Goal: Task Accomplishment & Management: Manage account settings

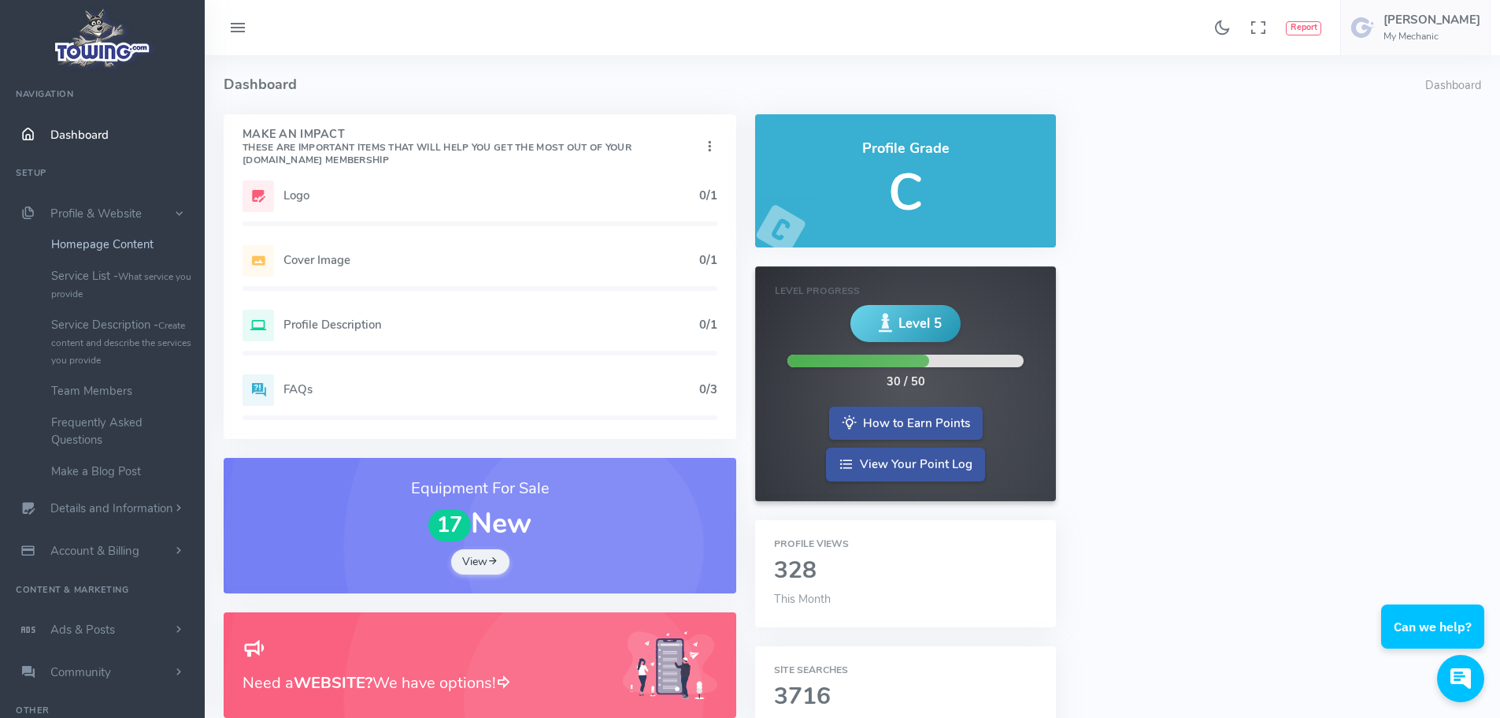
click at [108, 247] on link "Homepage Content" at bounding box center [121, 244] width 165 height 32
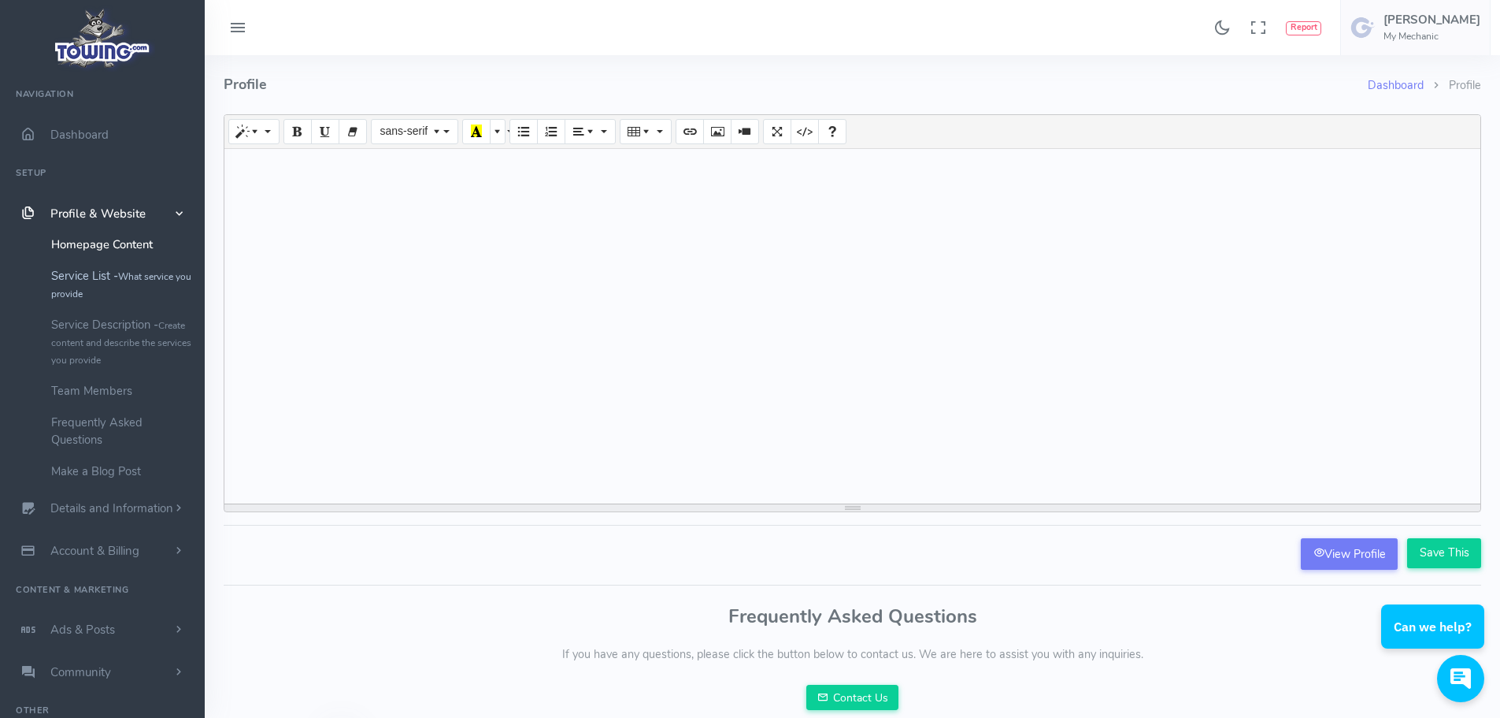
click at [89, 280] on link "Service List - What service you provide" at bounding box center [121, 284] width 165 height 49
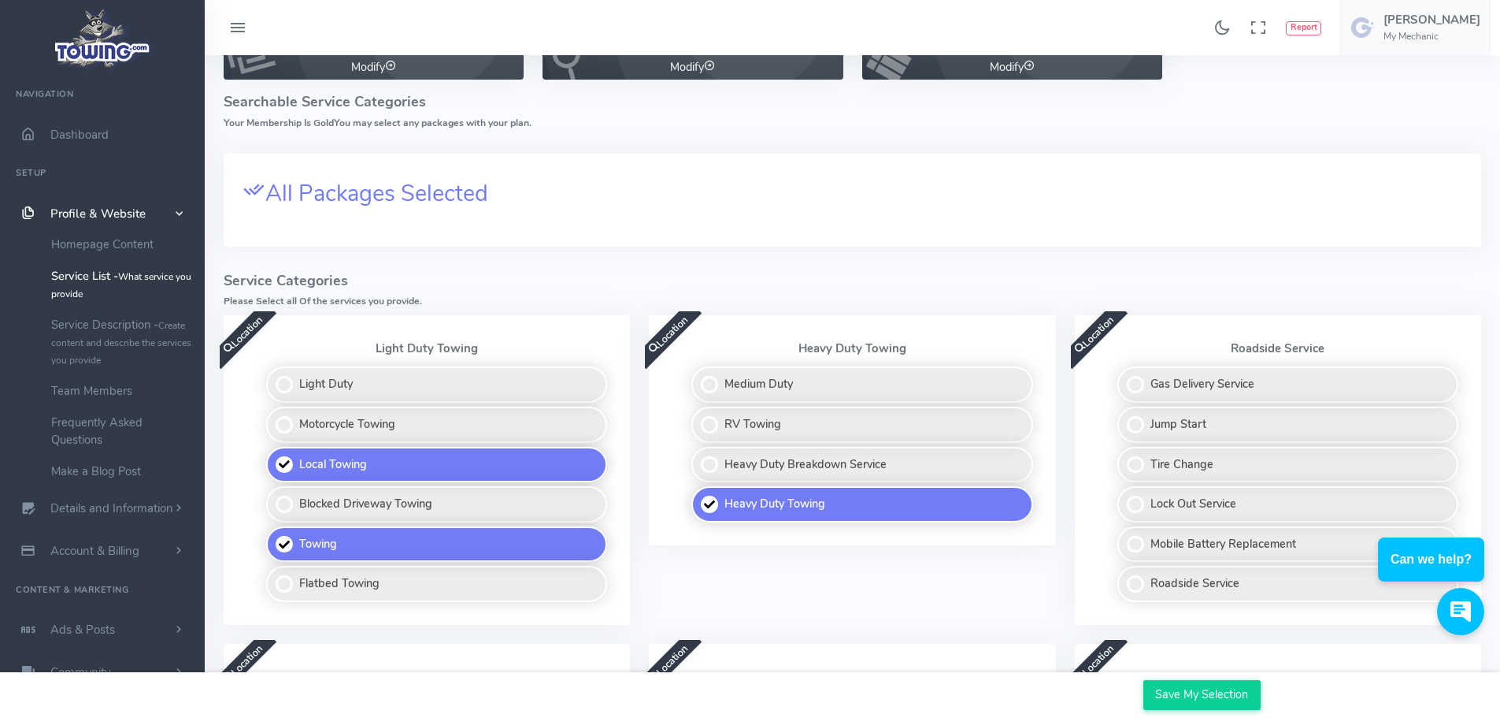
scroll to position [158, 0]
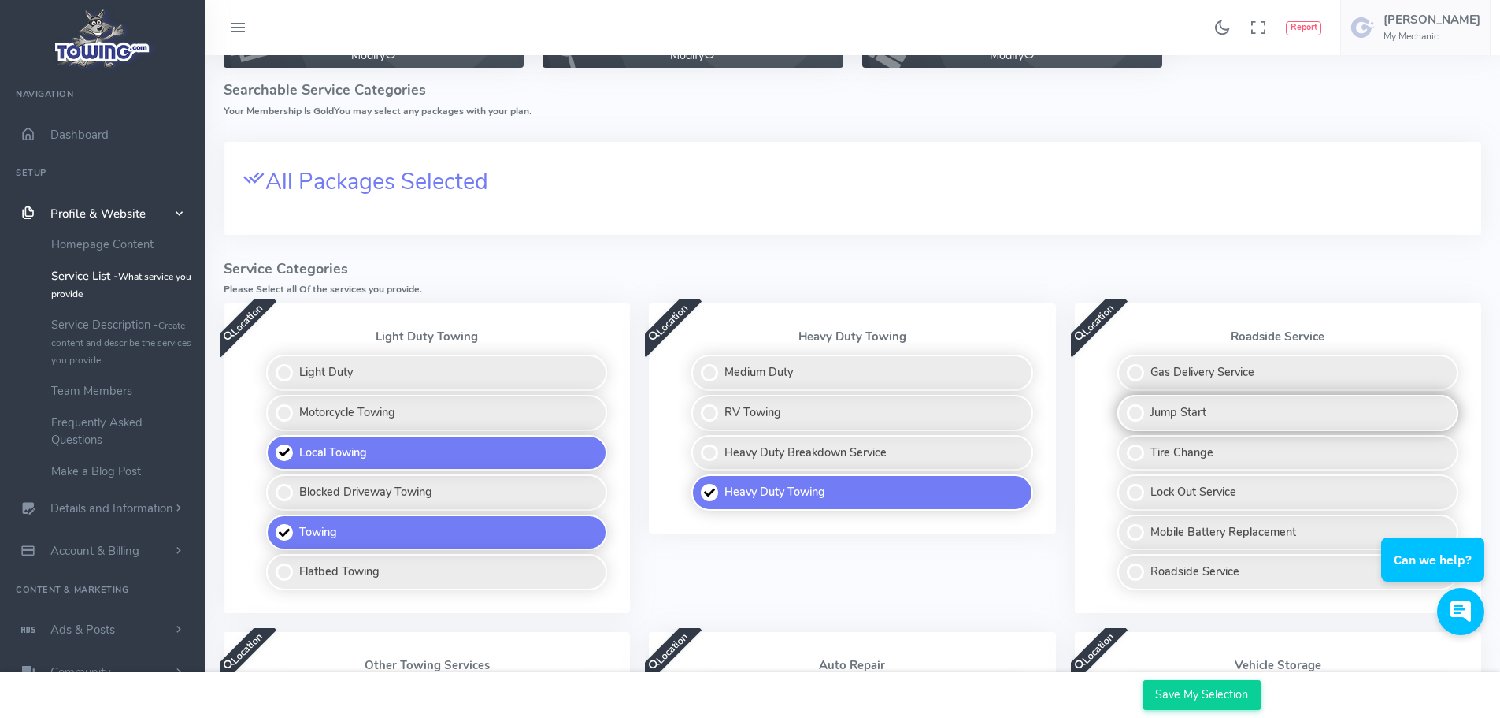
drag, startPoint x: 1217, startPoint y: 415, endPoint x: 1219, endPoint y: 407, distance: 8.2
click at [1218, 416] on label "Jump Start" at bounding box center [1288, 413] width 341 height 36
click at [1124, 405] on input "Jump Start" at bounding box center [1119, 400] width 10 height 10
checkbox input "true"
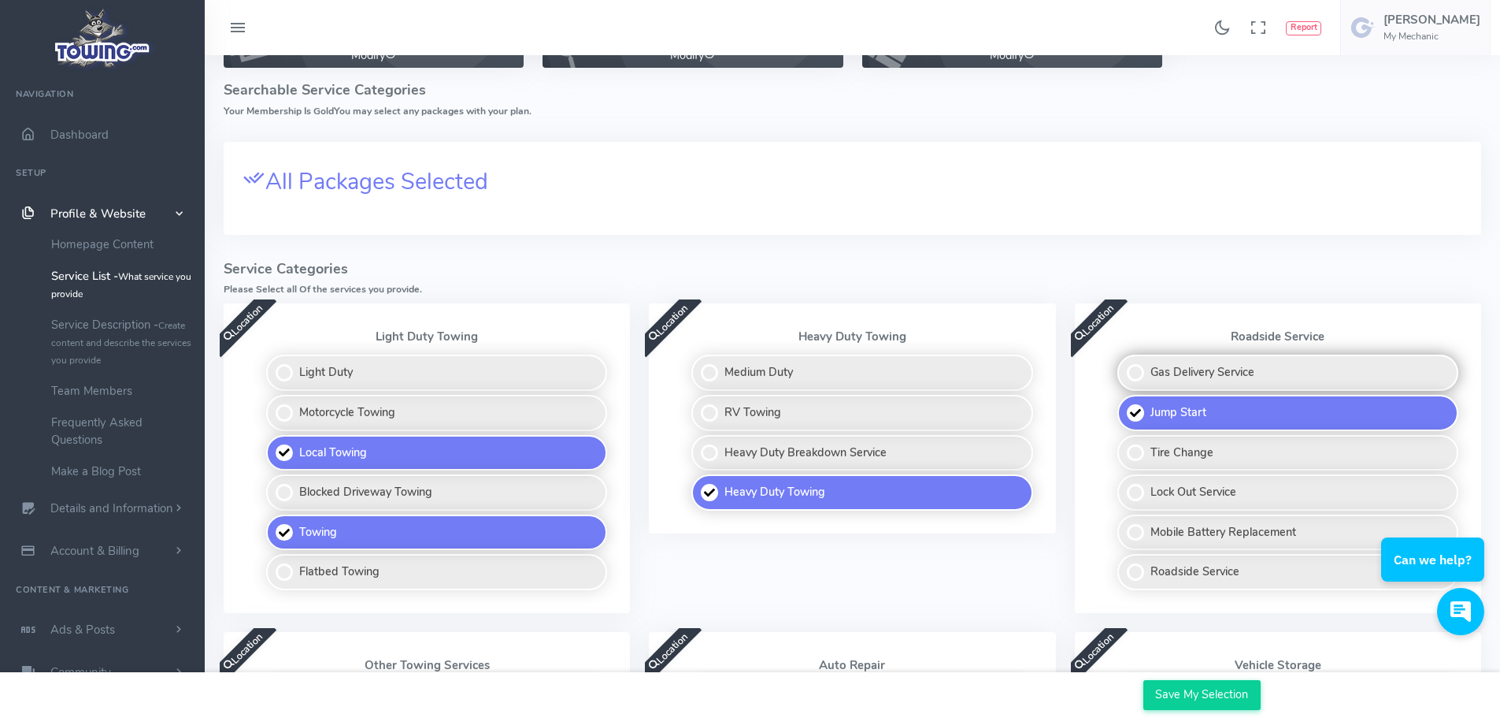
click at [1222, 381] on label "Gas Delivery Service" at bounding box center [1288, 372] width 341 height 36
click at [1124, 365] on input "Gas Delivery Service" at bounding box center [1119, 359] width 10 height 10
checkbox input "true"
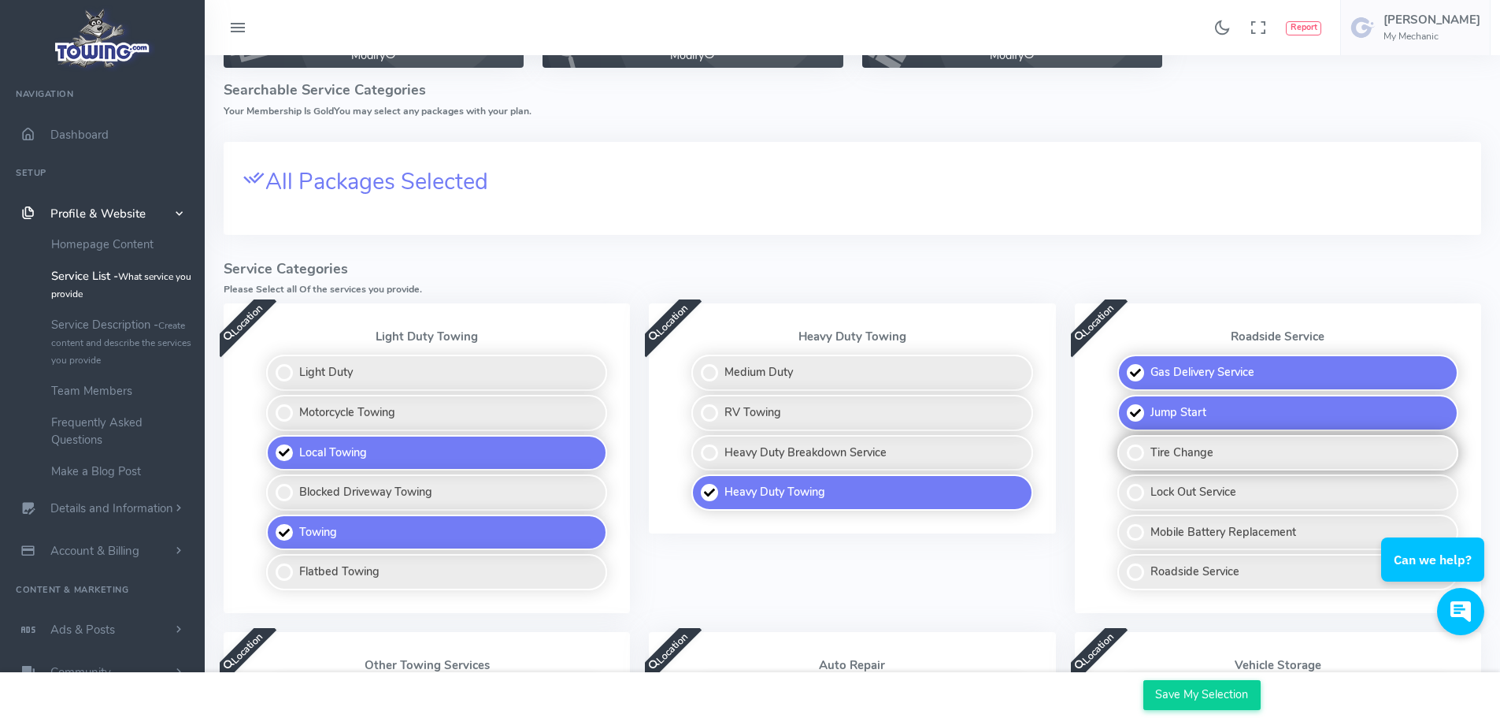
click at [1207, 459] on label "Tire Change" at bounding box center [1288, 453] width 341 height 36
click at [1124, 445] on input "Tire Change" at bounding box center [1119, 440] width 10 height 10
checkbox input "true"
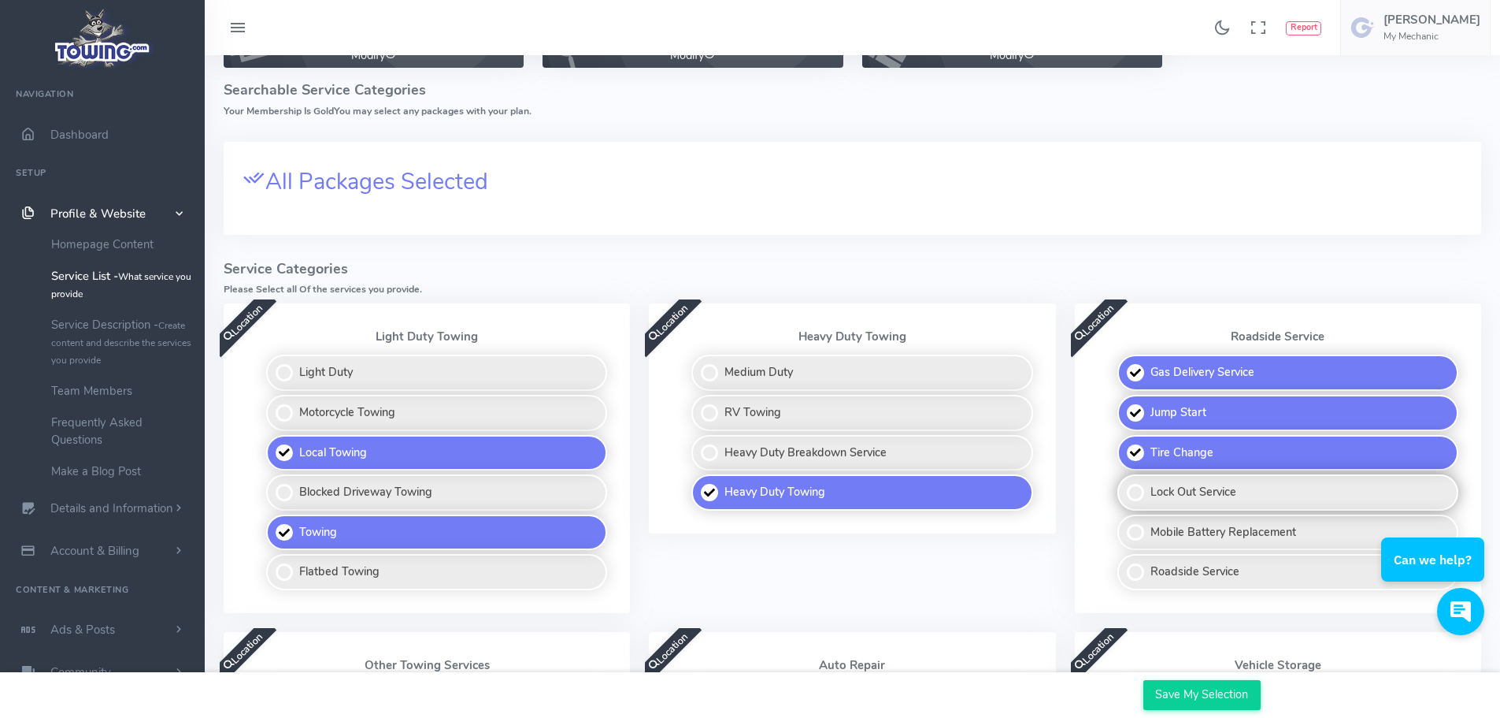
click at [1221, 501] on label "Lock Out Service" at bounding box center [1288, 492] width 341 height 36
click at [1124, 484] on input "Lock Out Service" at bounding box center [1119, 479] width 10 height 10
checkbox input "true"
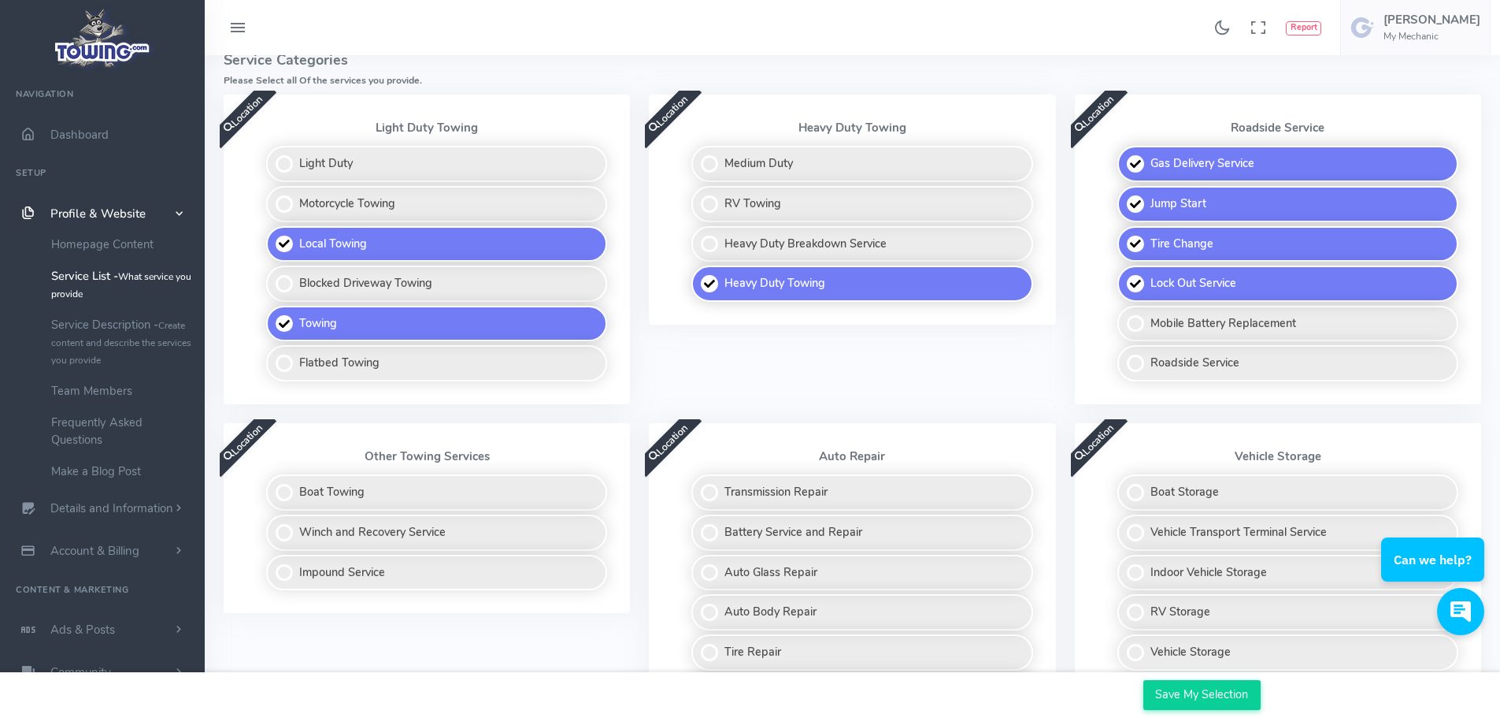
scroll to position [394, 0]
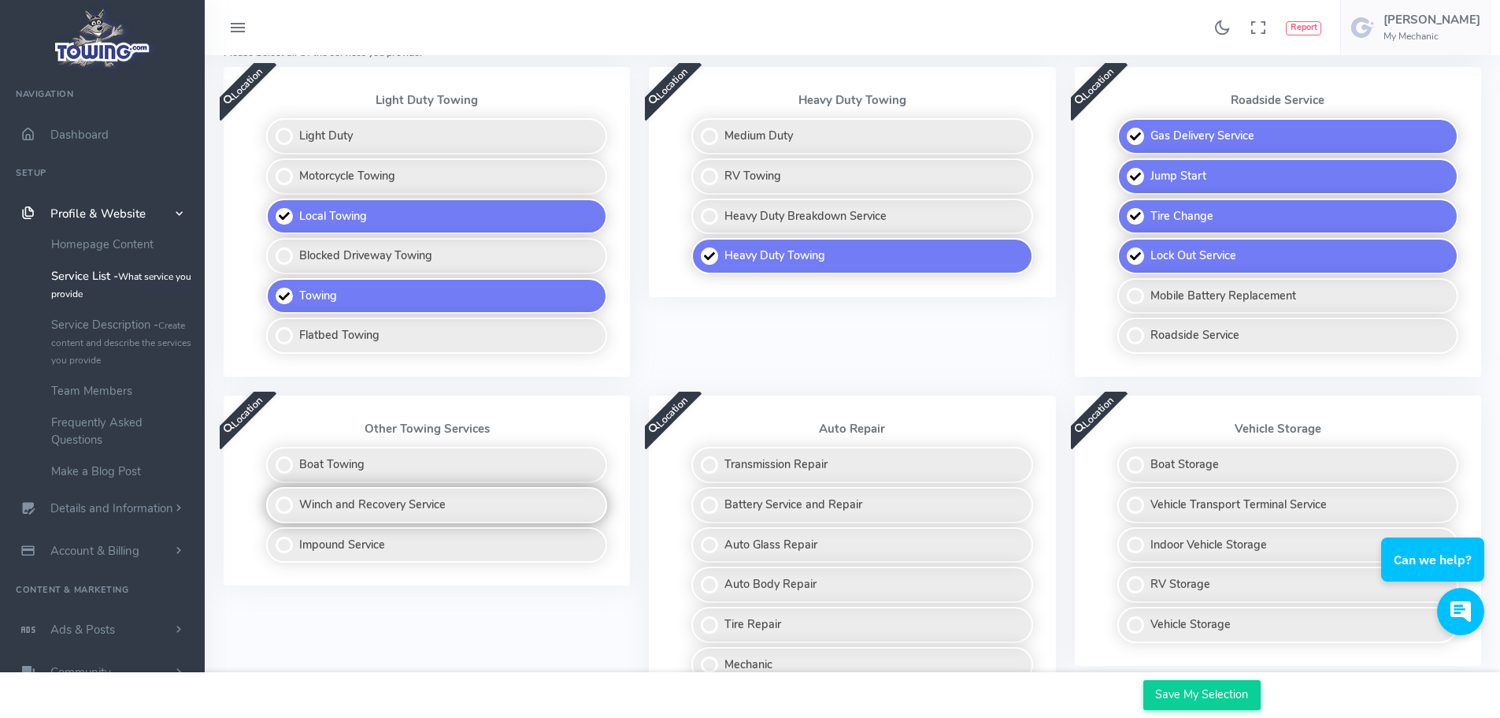
click at [482, 503] on label "Winch and Recovery Service" at bounding box center [436, 505] width 341 height 36
click at [273, 497] on input "Winch and Recovery Service" at bounding box center [267, 492] width 10 height 10
checkbox input "true"
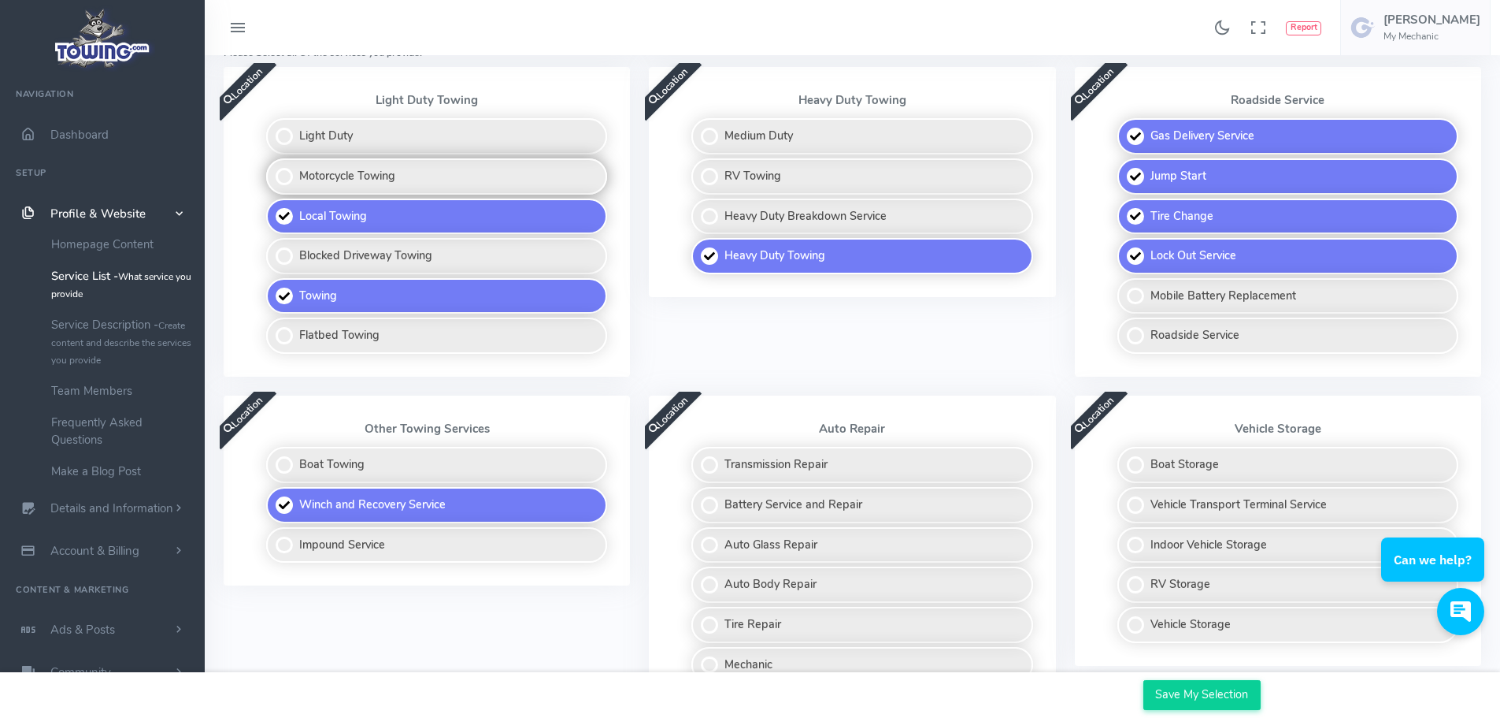
click at [432, 176] on label "Motorcycle Towing" at bounding box center [436, 176] width 341 height 36
click at [273, 169] on input "Motorcycle Towing" at bounding box center [267, 163] width 10 height 10
checkbox input "true"
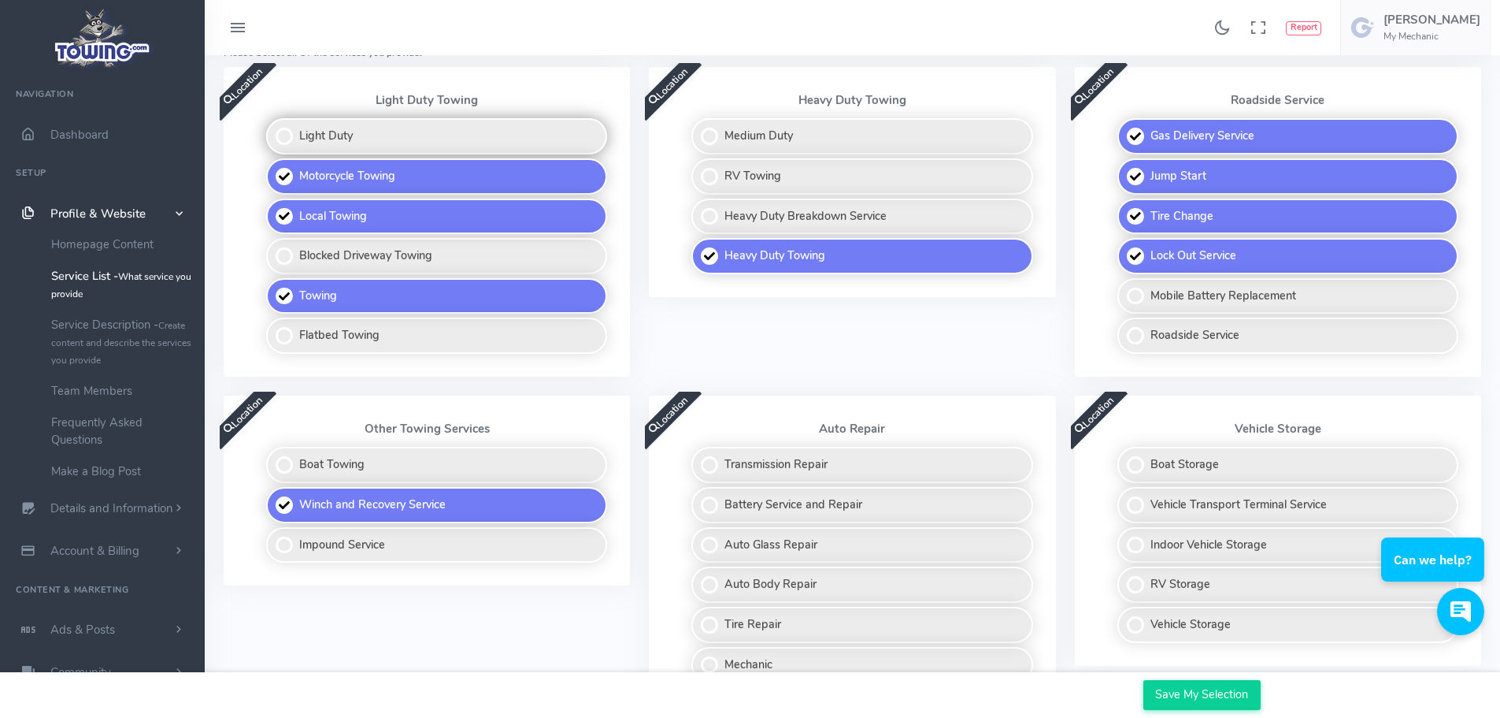
click at [430, 143] on label "Light Duty" at bounding box center [436, 136] width 341 height 36
click at [273, 128] on input "Light Duty" at bounding box center [267, 123] width 10 height 10
checkbox input "true"
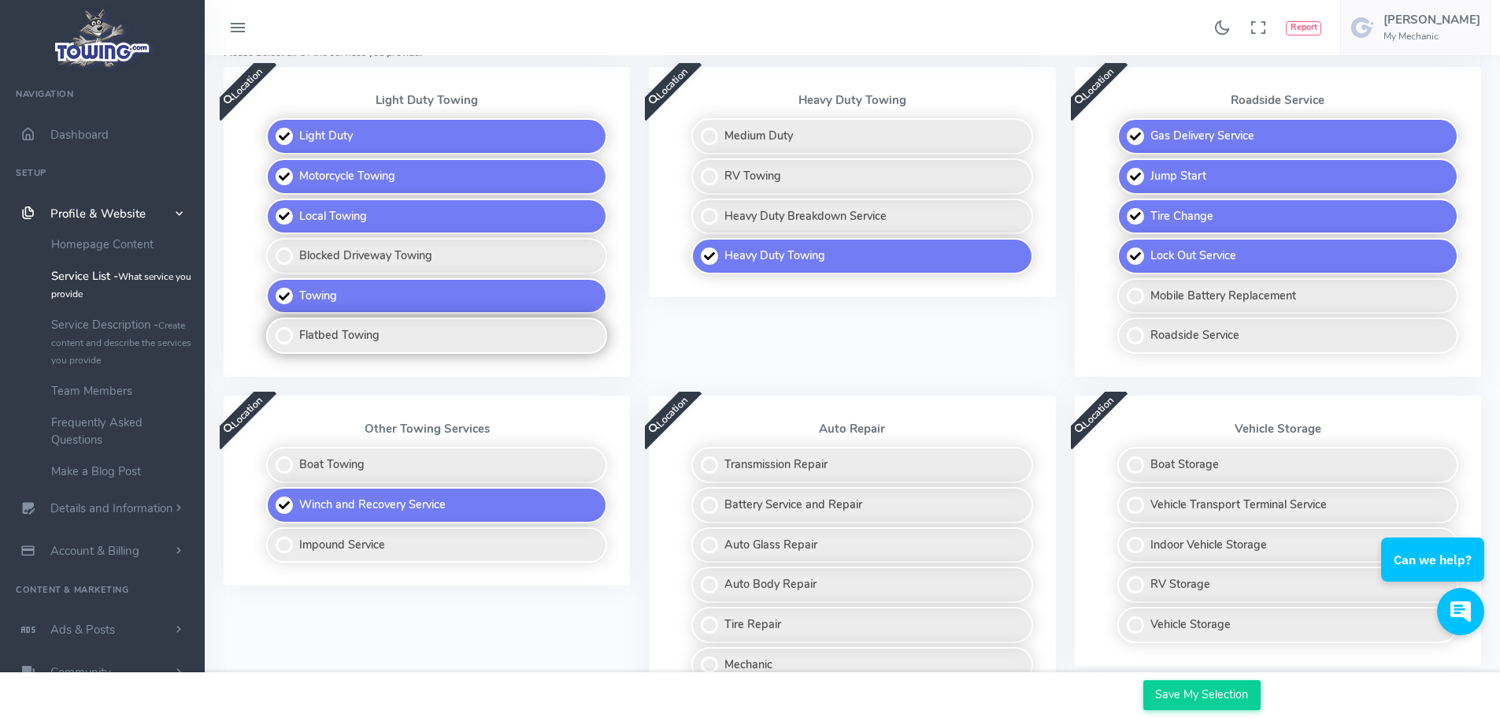
click at [428, 333] on label "Flatbed Towing" at bounding box center [436, 335] width 341 height 36
click at [273, 328] on input "Flatbed Towing" at bounding box center [267, 322] width 10 height 10
checkbox input "true"
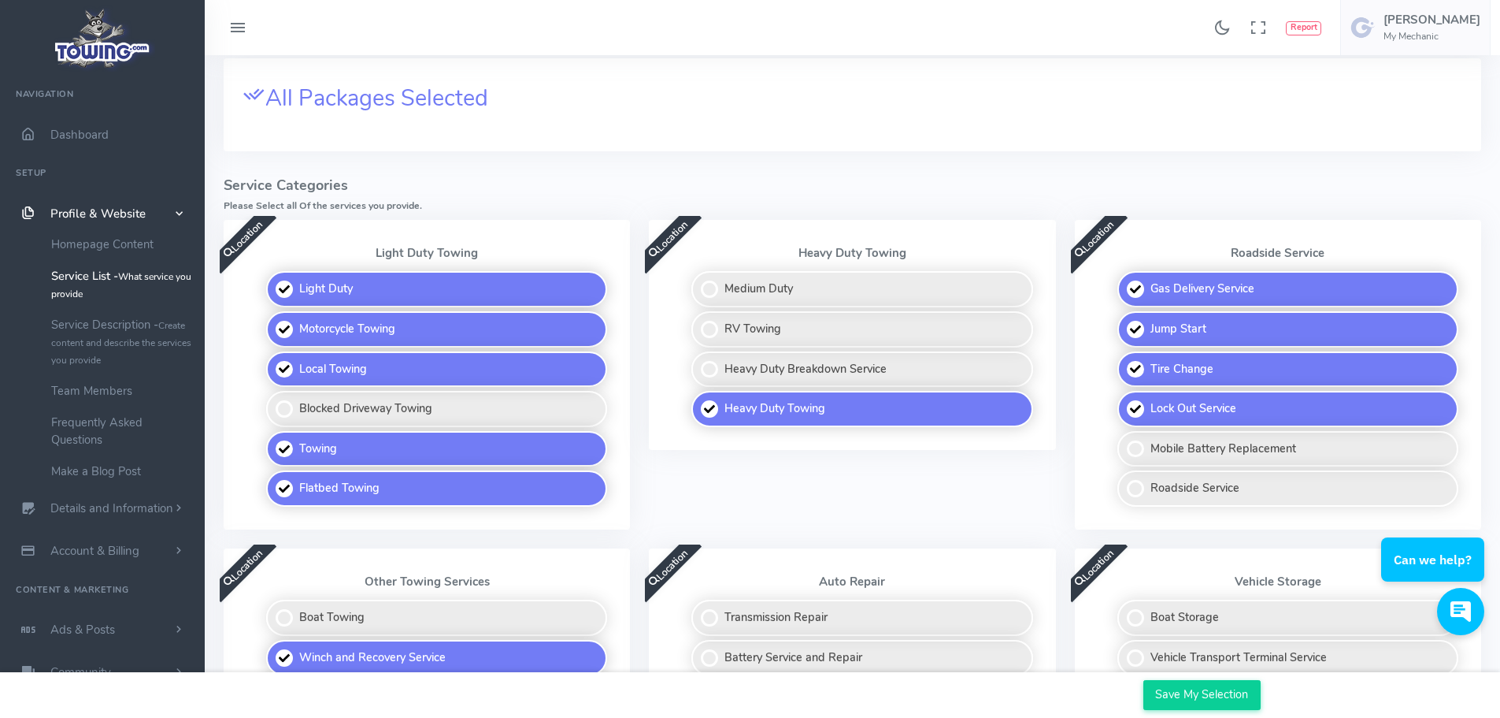
scroll to position [236, 0]
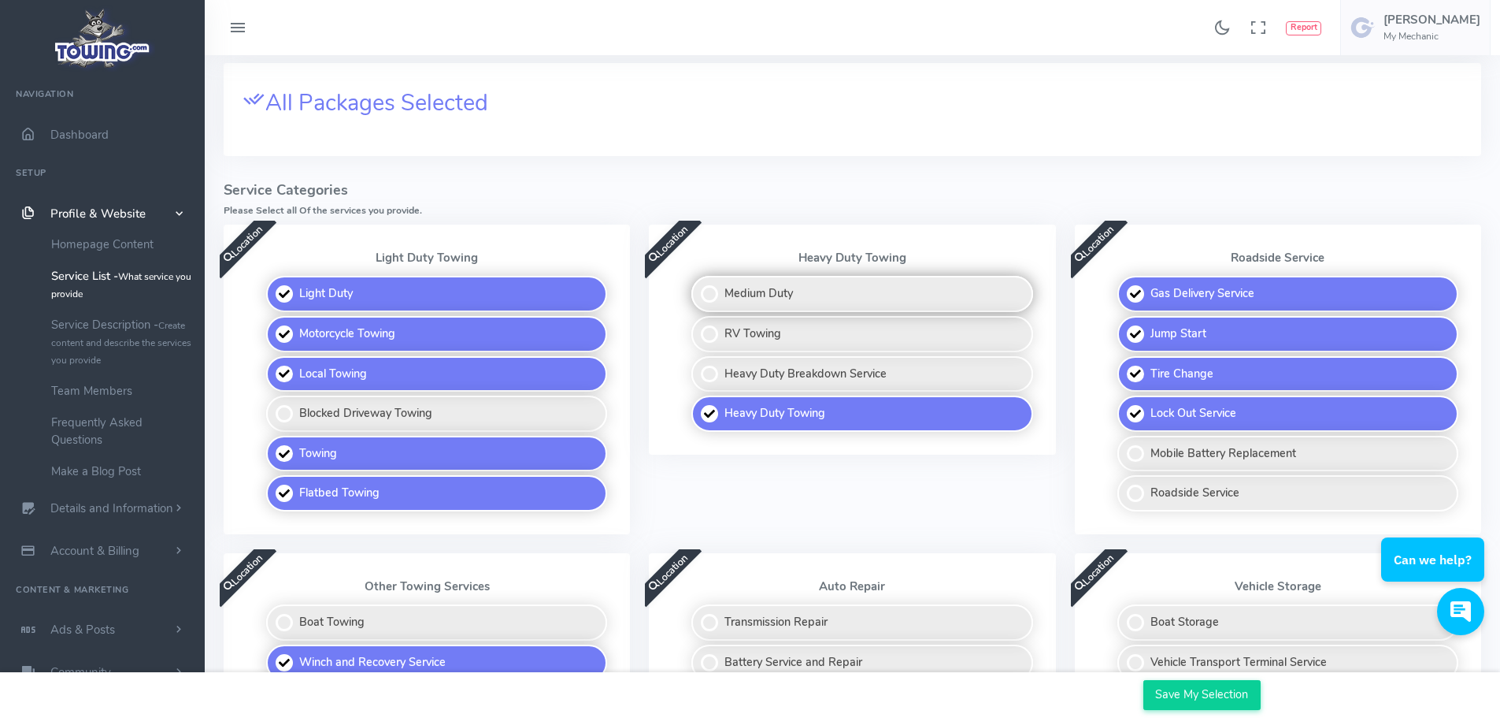
click at [775, 294] on label "Medium Duty" at bounding box center [862, 294] width 341 height 36
click at [698, 286] on input "Medium Duty" at bounding box center [693, 281] width 10 height 10
checkbox input "true"
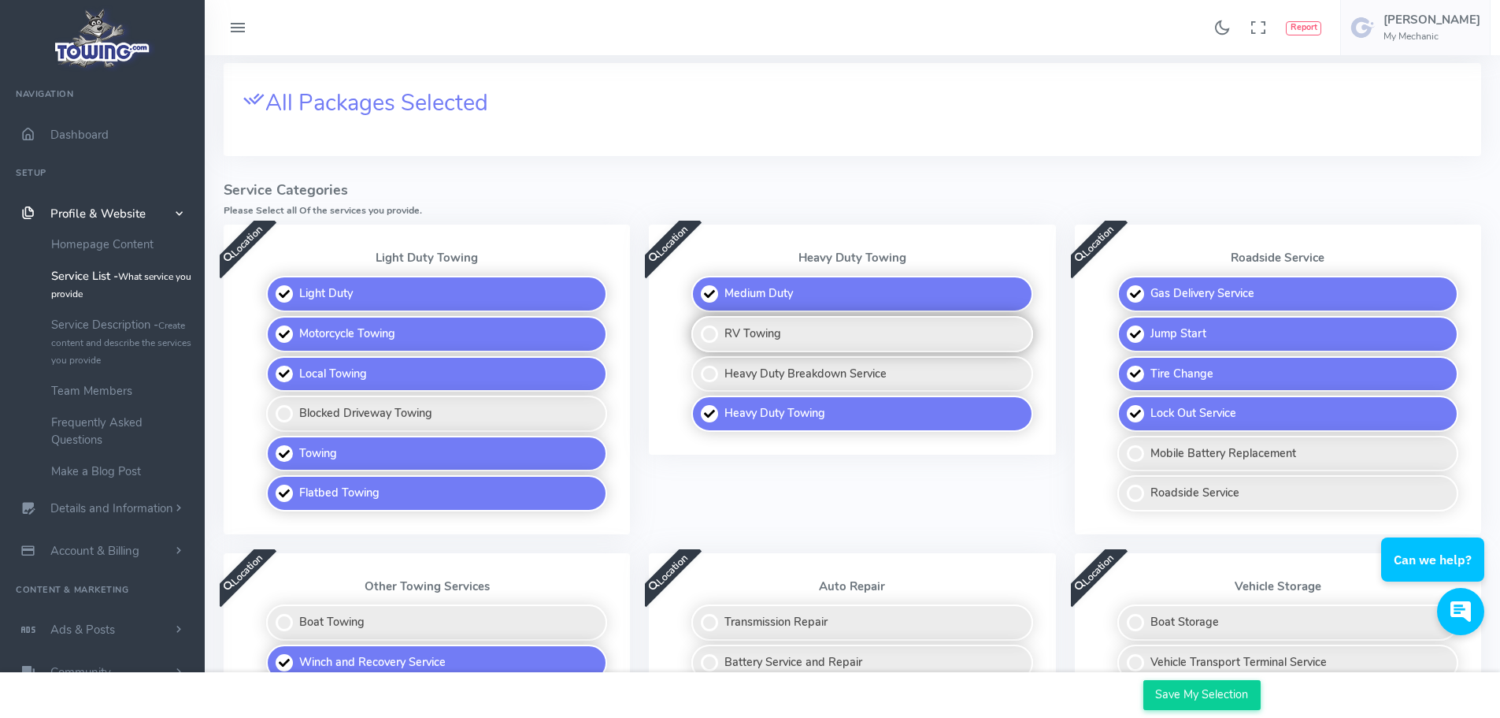
click at [783, 329] on label "RV Towing" at bounding box center [862, 334] width 341 height 36
click at [698, 326] on input "RV Towing" at bounding box center [693, 321] width 10 height 10
checkbox input "true"
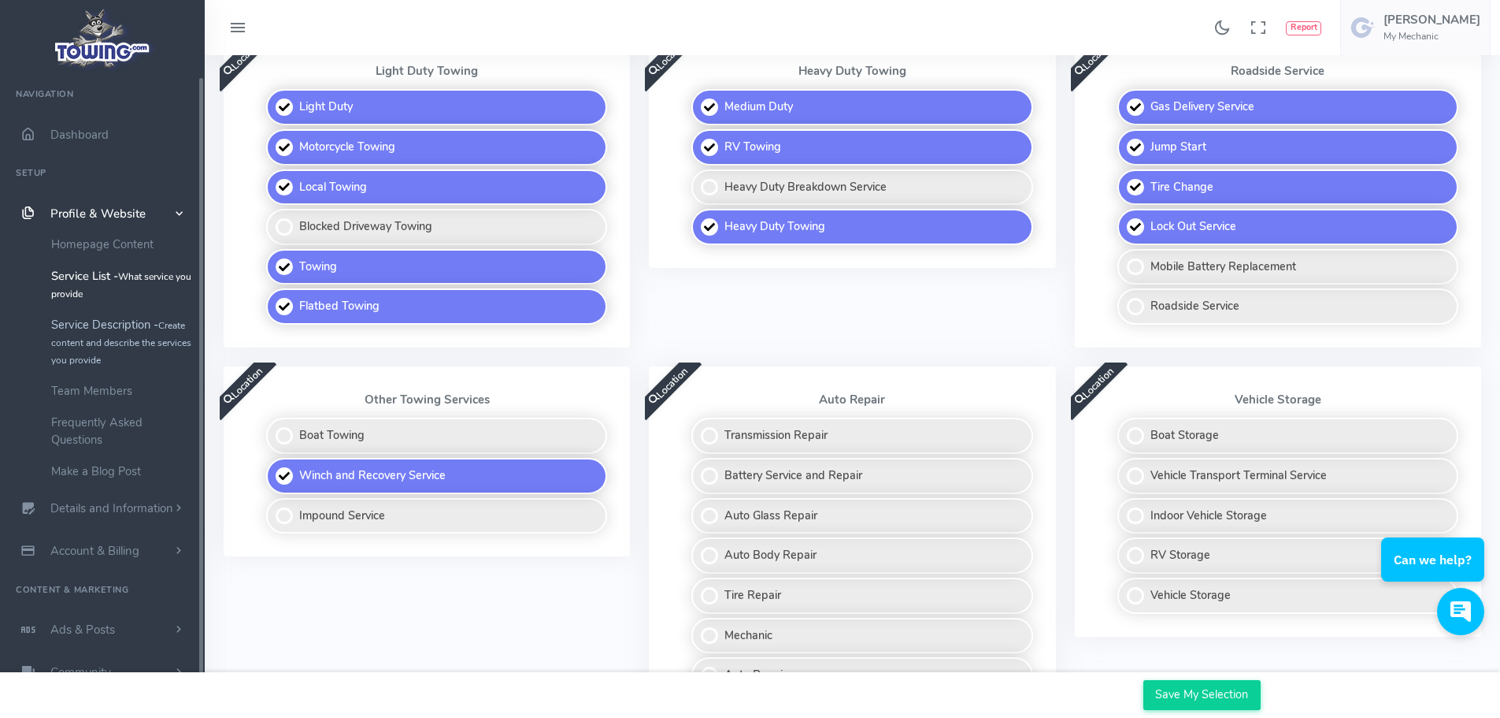
scroll to position [109, 0]
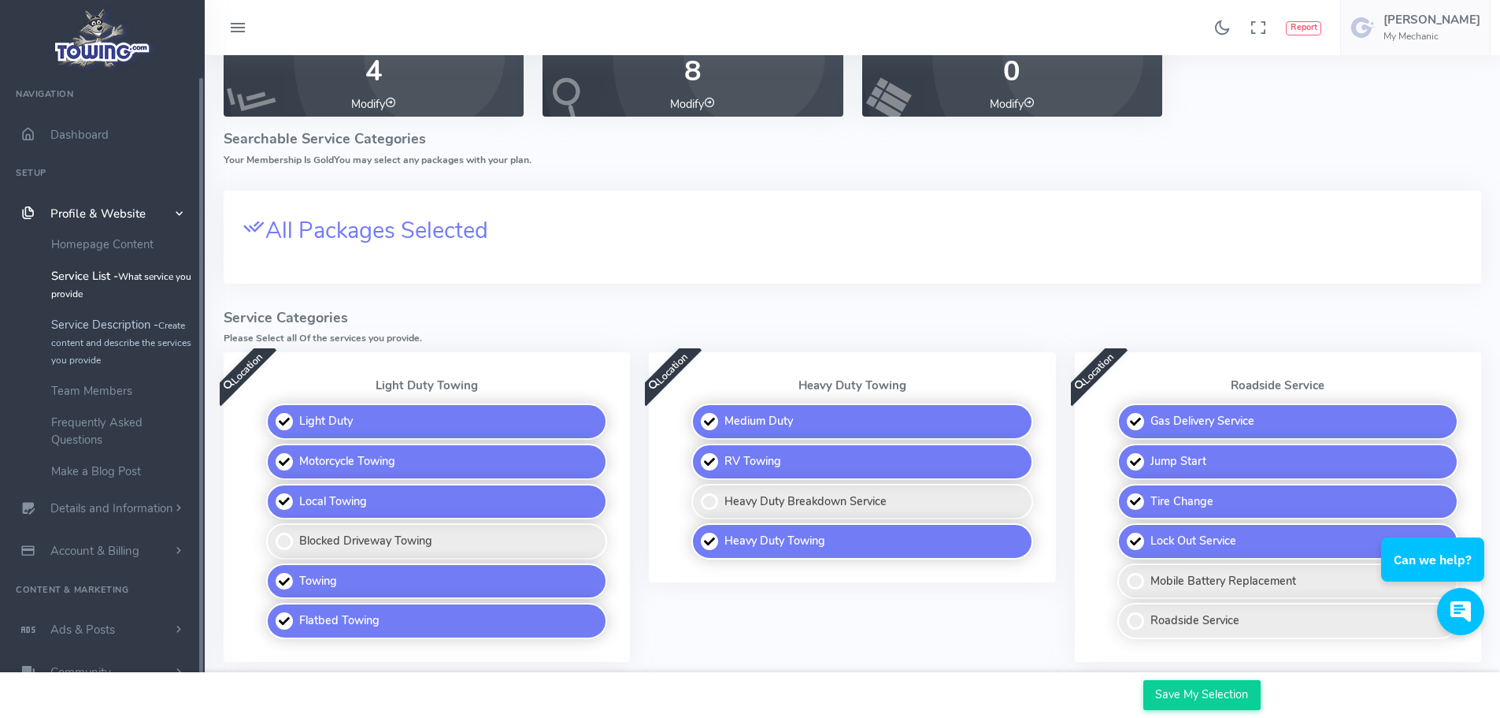
click at [147, 332] on link "Service Description - Create content and describe the services you provide" at bounding box center [121, 342] width 165 height 66
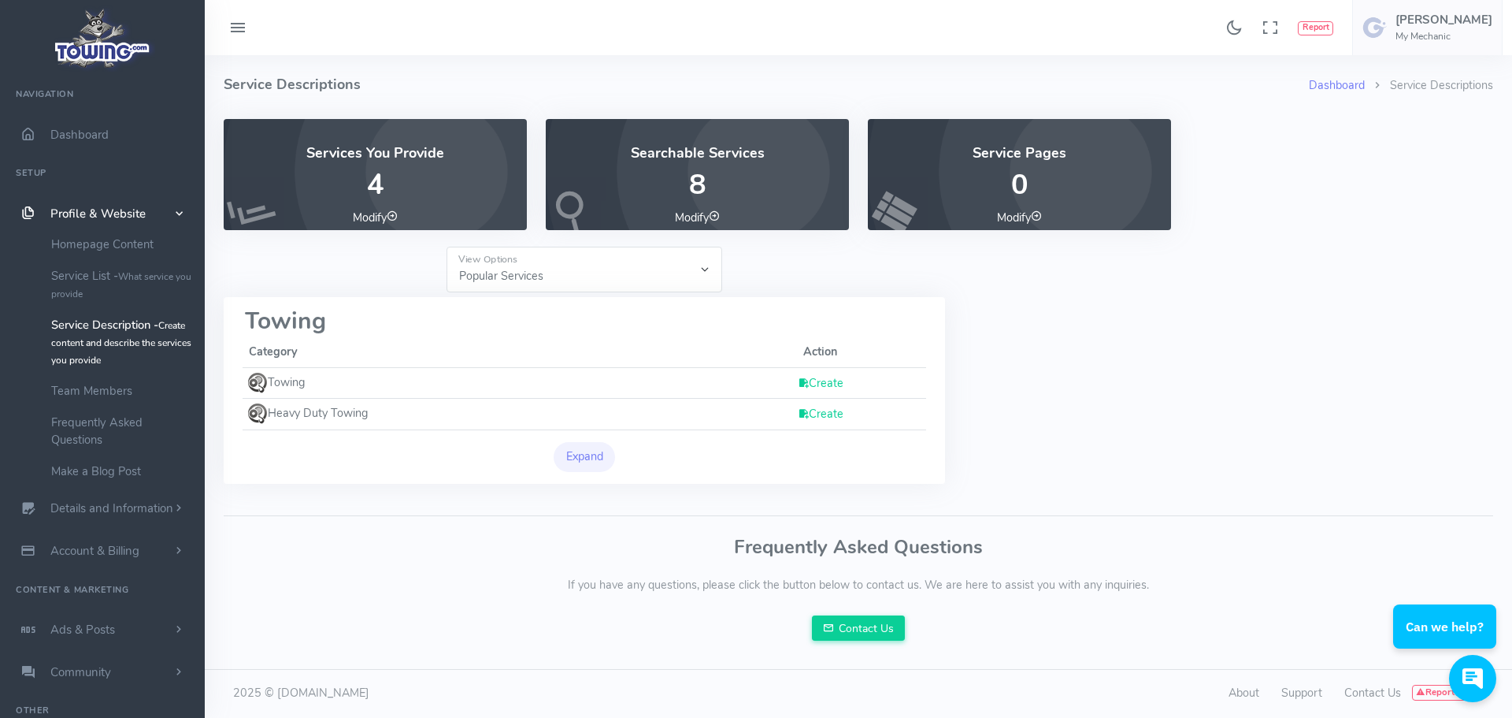
click at [389, 210] on icon at bounding box center [392, 215] width 11 height 11
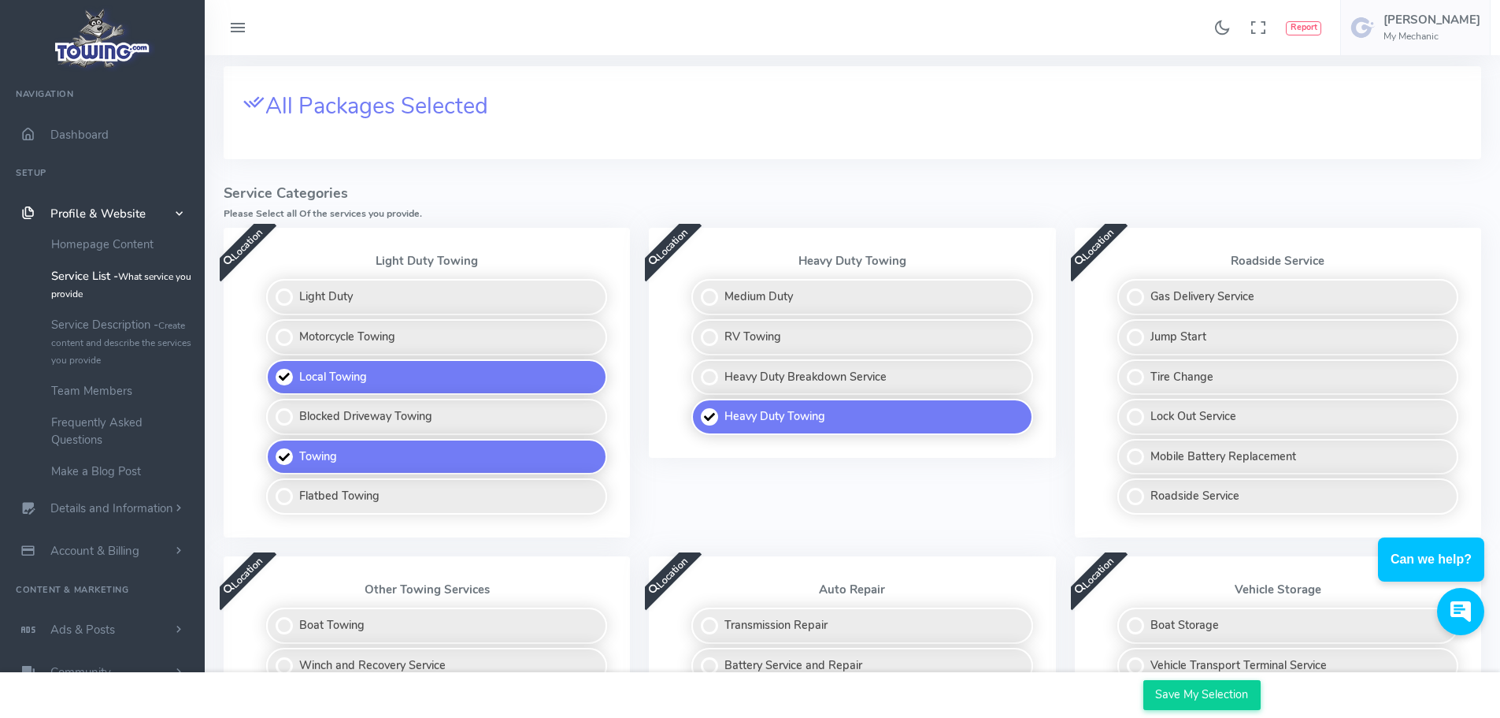
scroll to position [79, 0]
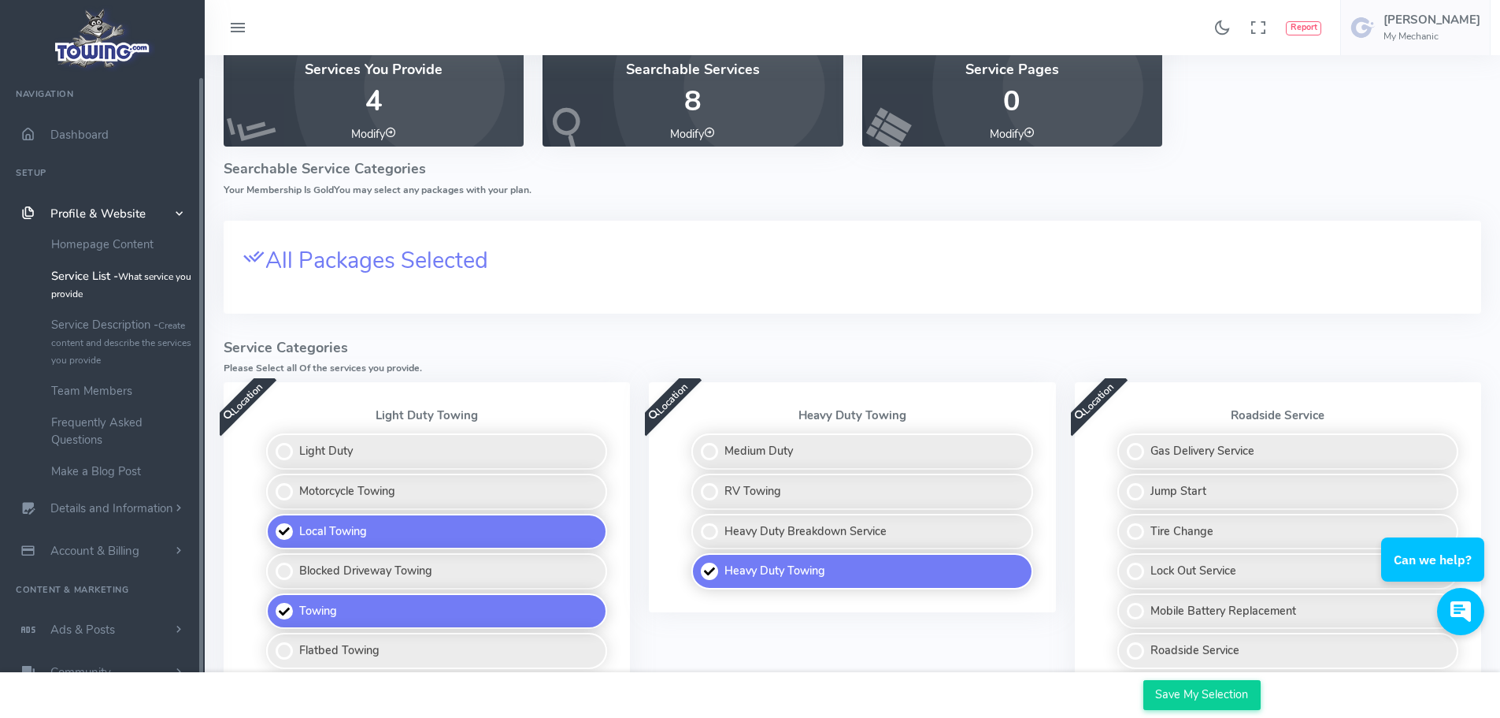
click at [109, 204] on link "Profile & Website" at bounding box center [102, 213] width 205 height 43
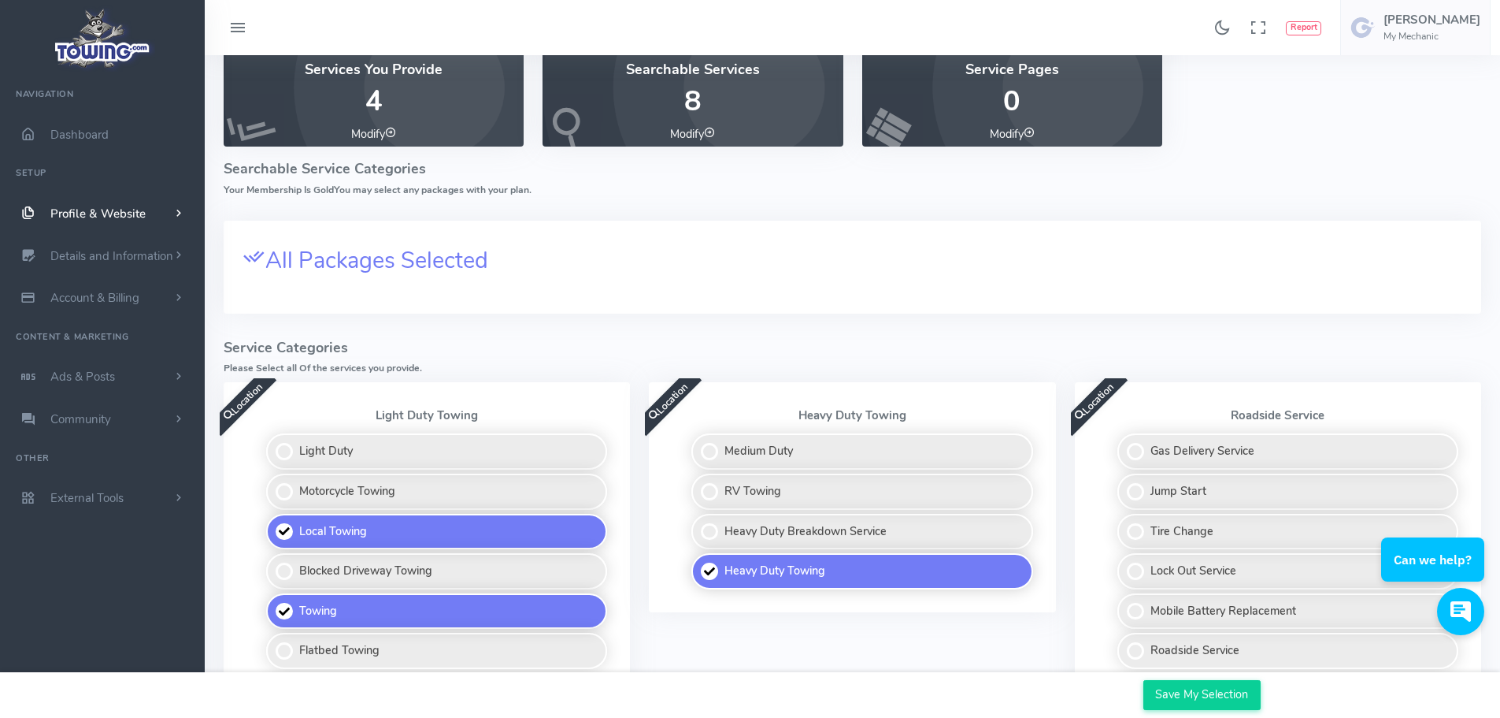
click at [109, 205] on link "Profile & Website" at bounding box center [102, 213] width 205 height 43
click at [143, 508] on span "Details and Information" at bounding box center [111, 509] width 123 height 16
click at [129, 258] on span "Details and Information" at bounding box center [111, 256] width 123 height 16
click at [63, 132] on span "Dashboard" at bounding box center [79, 135] width 58 height 16
click at [117, 211] on span "Profile & Website" at bounding box center [97, 214] width 95 height 16
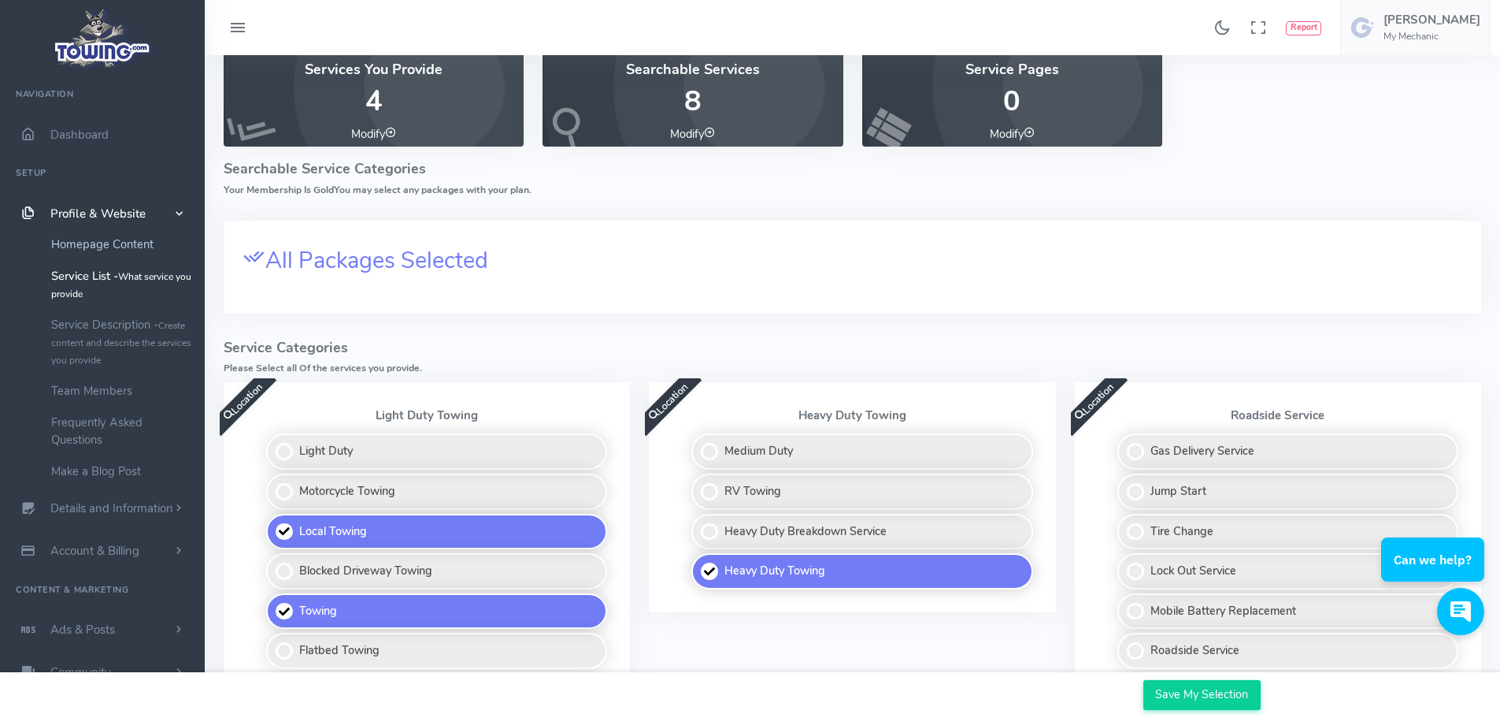
click at [112, 250] on link "Homepage Content" at bounding box center [121, 244] width 165 height 32
click at [139, 247] on link "Homepage Content" at bounding box center [121, 244] width 165 height 32
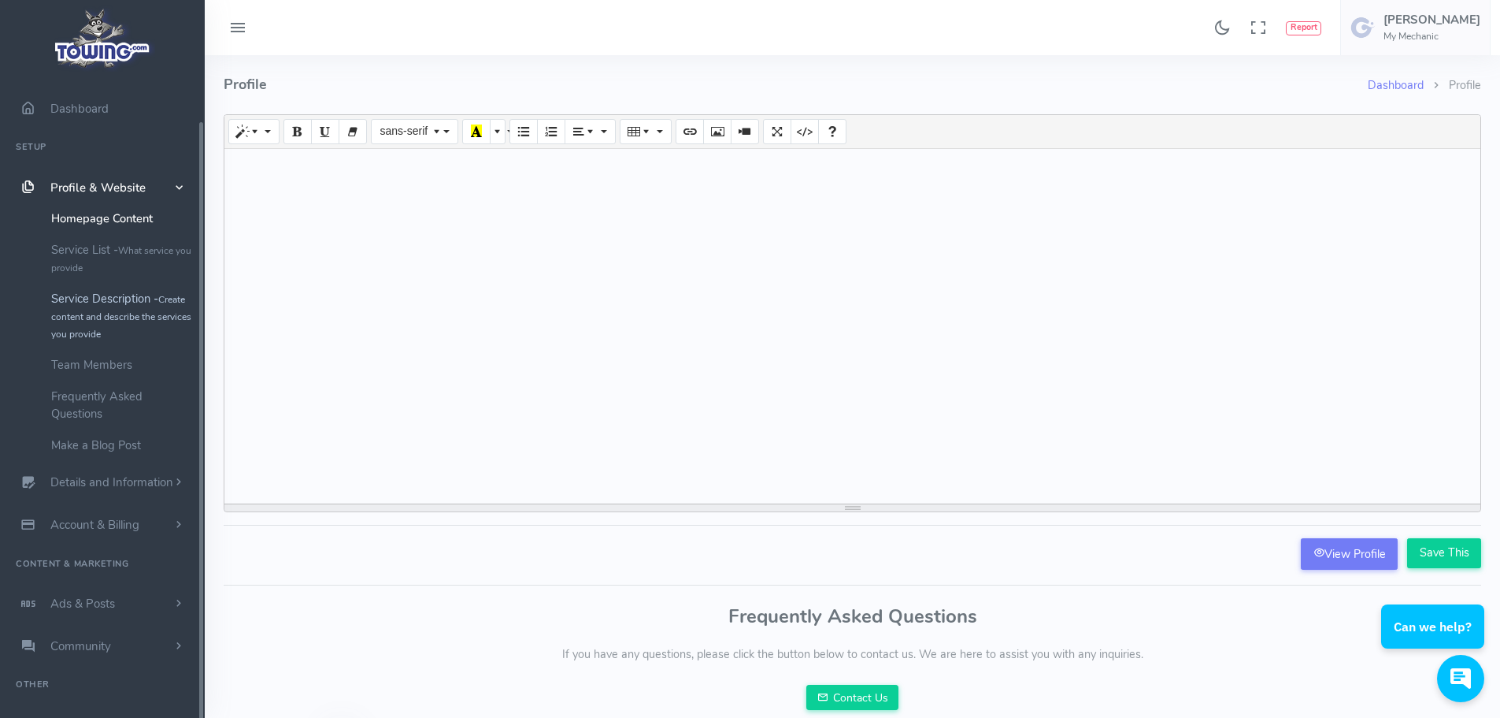
scroll to position [47, 0]
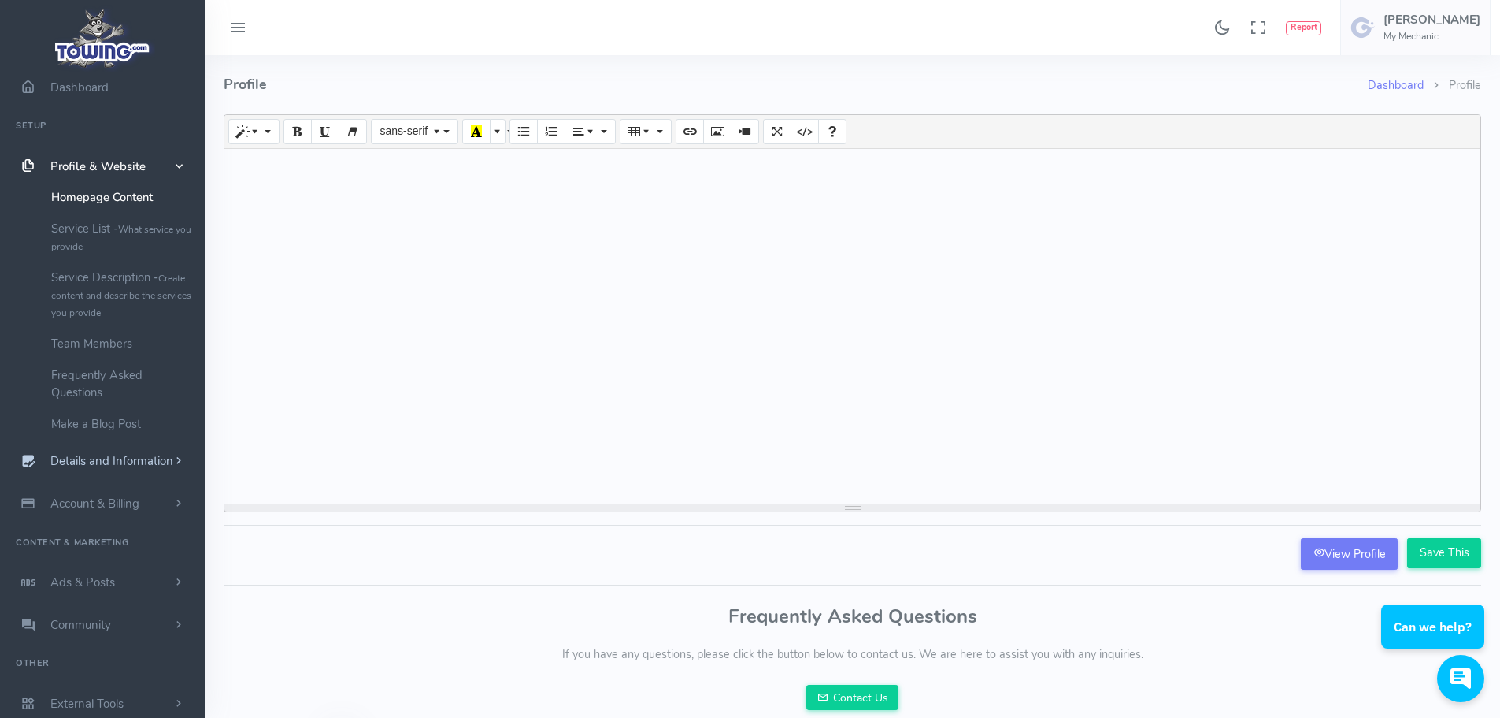
click at [152, 465] on span "Details and Information" at bounding box center [111, 462] width 123 height 16
click at [140, 402] on link "Hours of Operation" at bounding box center [121, 397] width 165 height 32
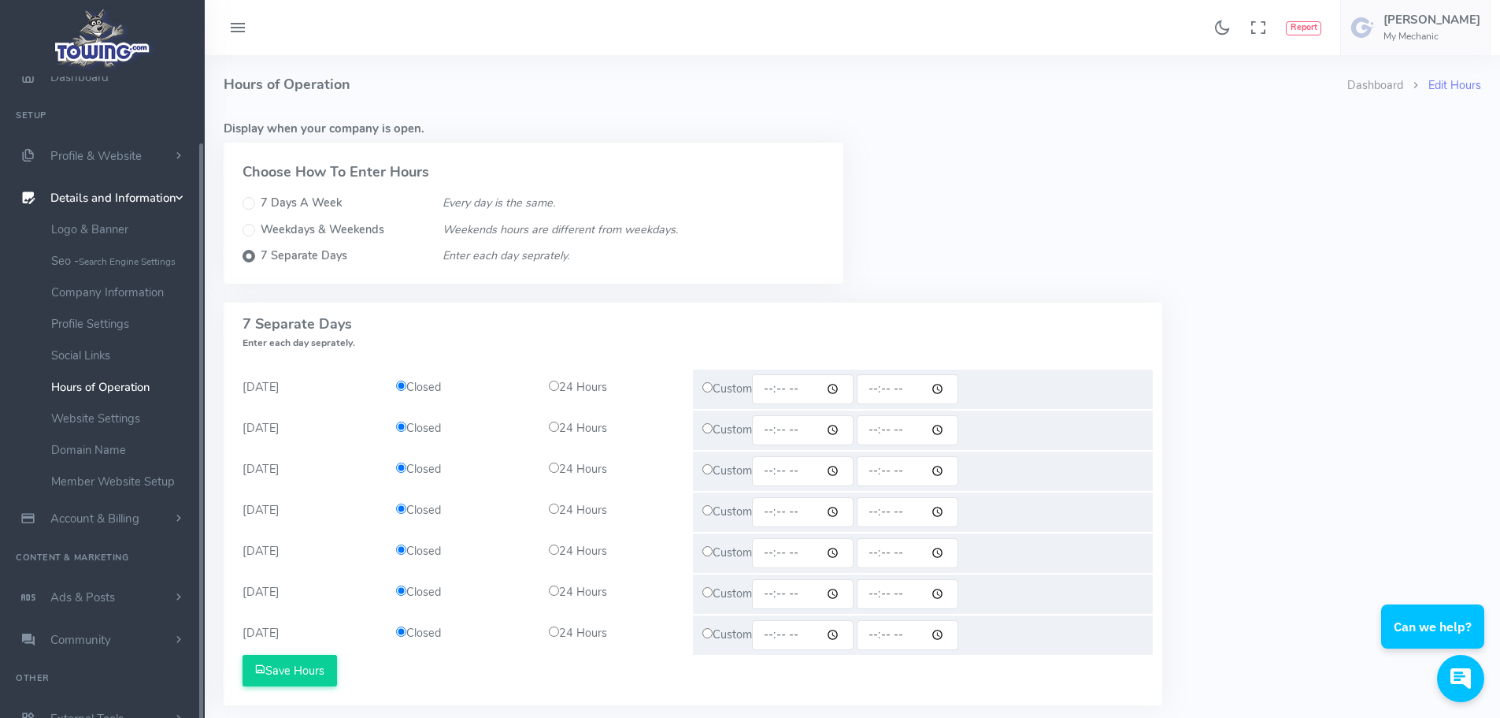
scroll to position [72, 0]
click at [788, 387] on input "time" at bounding box center [803, 389] width 102 height 30
click at [780, 391] on input "time" at bounding box center [803, 389] width 102 height 30
click at [713, 391] on div "Custom" at bounding box center [923, 388] width 460 height 39
click at [703, 388] on input "radio" at bounding box center [708, 387] width 10 height 10
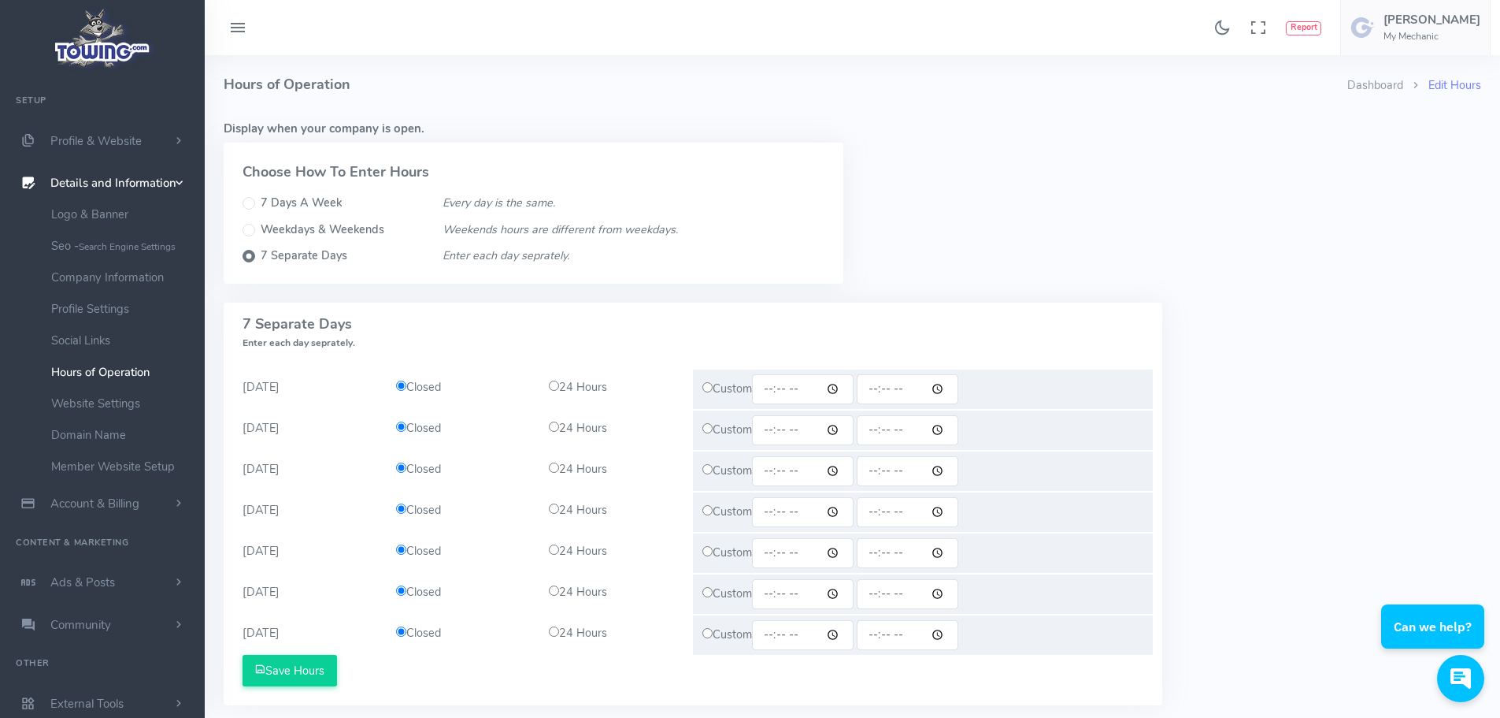
radio input "true"
click at [709, 430] on input "radio" at bounding box center [708, 428] width 10 height 10
radio input "true"
click at [709, 468] on input "radio" at bounding box center [708, 469] width 10 height 10
radio input "true"
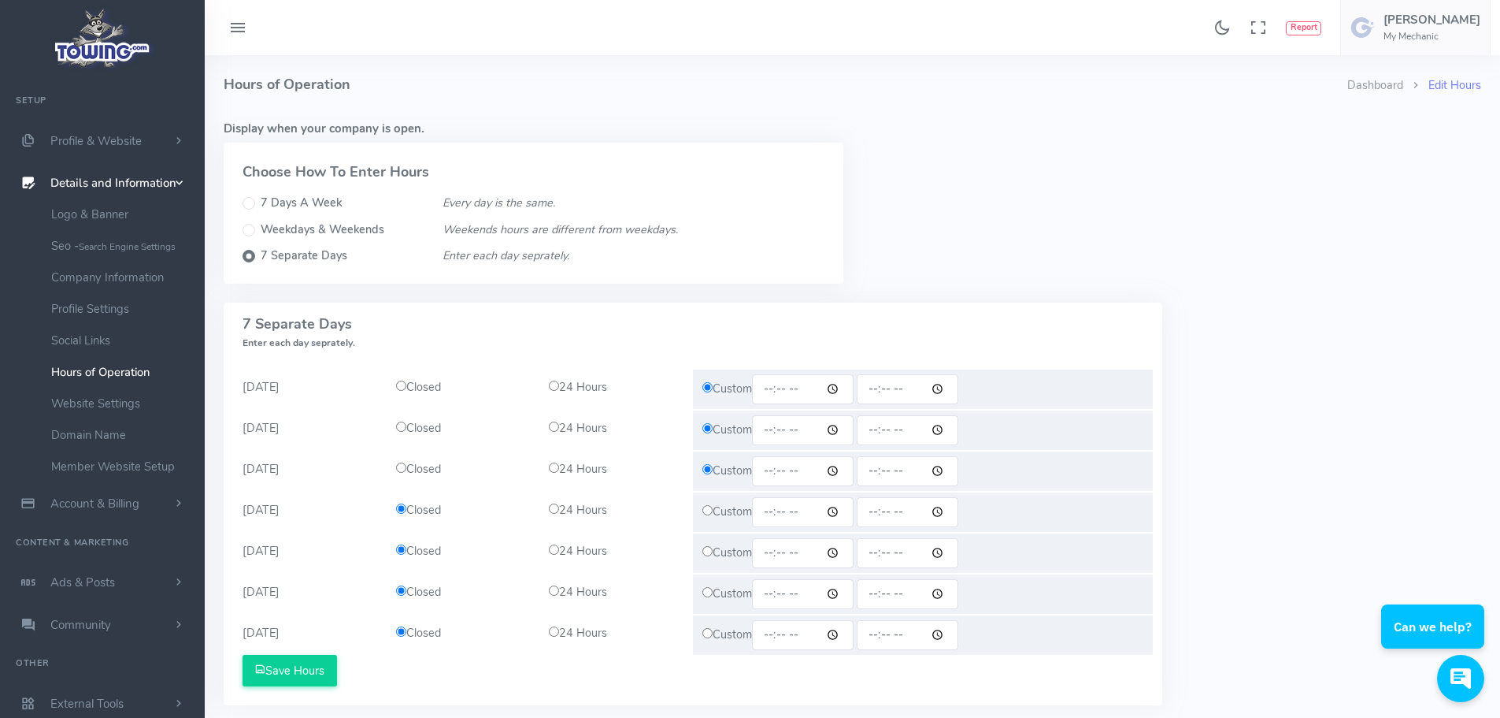
click at [711, 512] on input "radio" at bounding box center [708, 510] width 10 height 10
radio input "true"
click at [707, 547] on input "radio" at bounding box center [708, 551] width 10 height 10
radio input "true"
click at [793, 392] on input "time" at bounding box center [803, 389] width 102 height 30
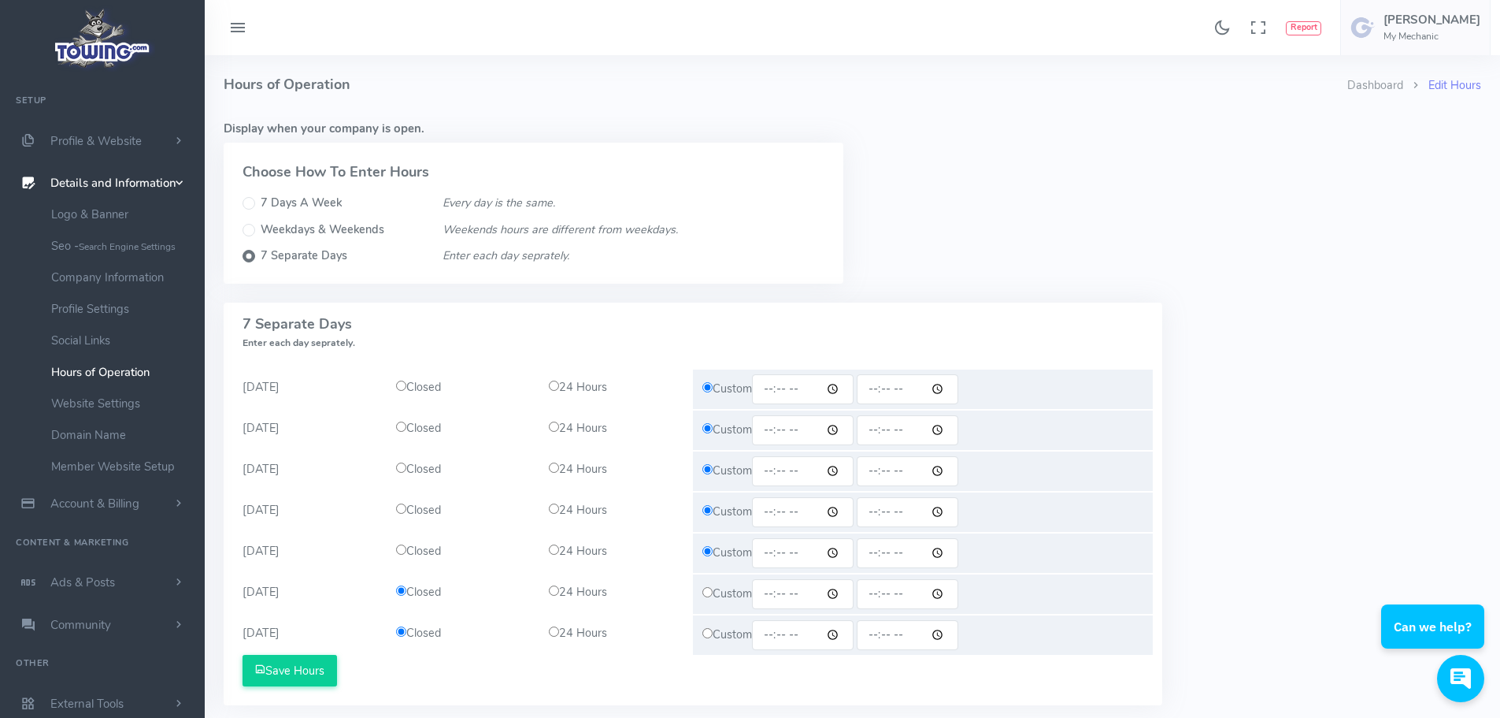
click at [793, 392] on input "time" at bounding box center [803, 389] width 102 height 30
click at [777, 386] on input "time" at bounding box center [803, 389] width 102 height 30
drag, startPoint x: 777, startPoint y: 386, endPoint x: 767, endPoint y: 388, distance: 10.4
click at [777, 387] on input "time" at bounding box center [803, 389] width 102 height 30
click at [774, 388] on input "time" at bounding box center [803, 389] width 102 height 30
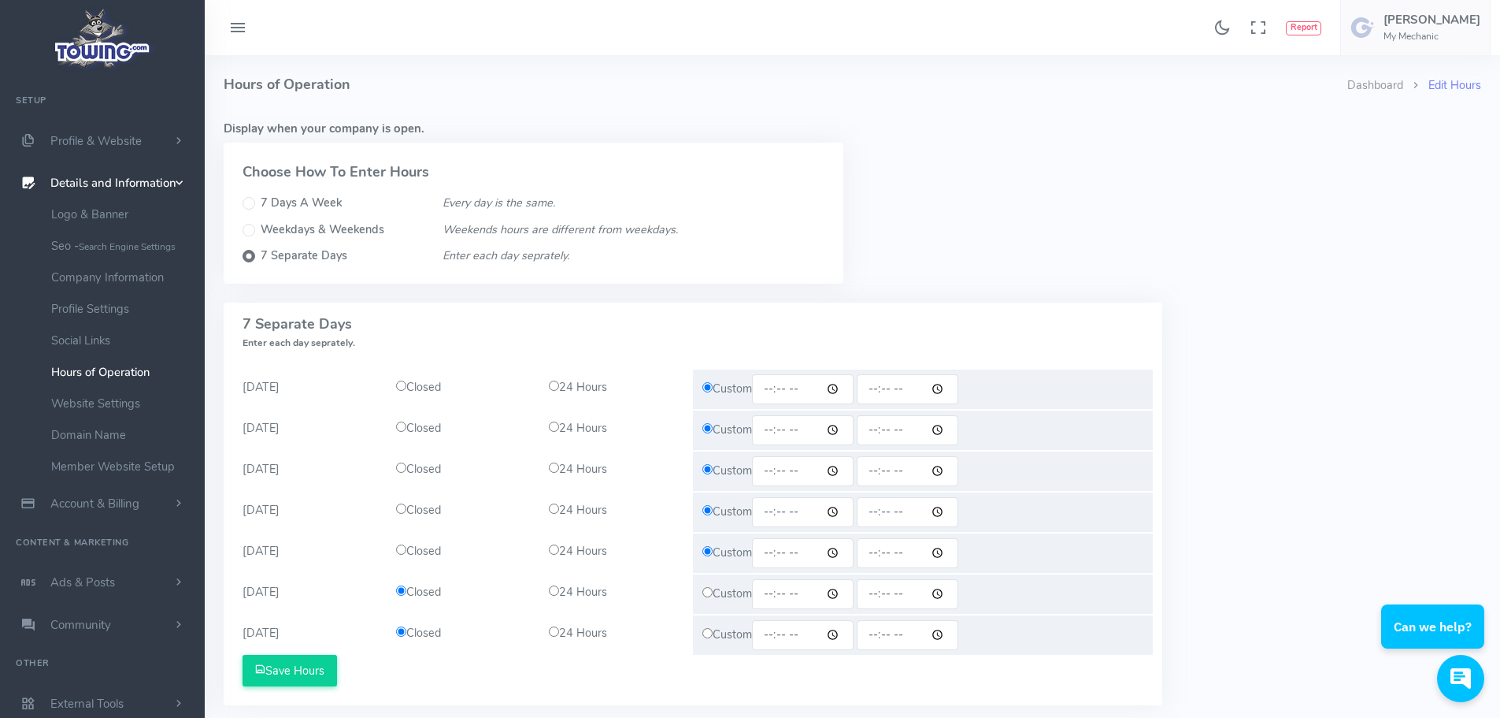
click at [775, 388] on input "time" at bounding box center [803, 389] width 102 height 30
click at [846, 389] on input "time" at bounding box center [803, 389] width 102 height 30
type input "08:00"
drag, startPoint x: 658, startPoint y: 451, endPoint x: 669, endPoint y: 450, distance: 11.9
click at [661, 451] on div "Closed 24 Hours" at bounding box center [540, 470] width 306 height 39
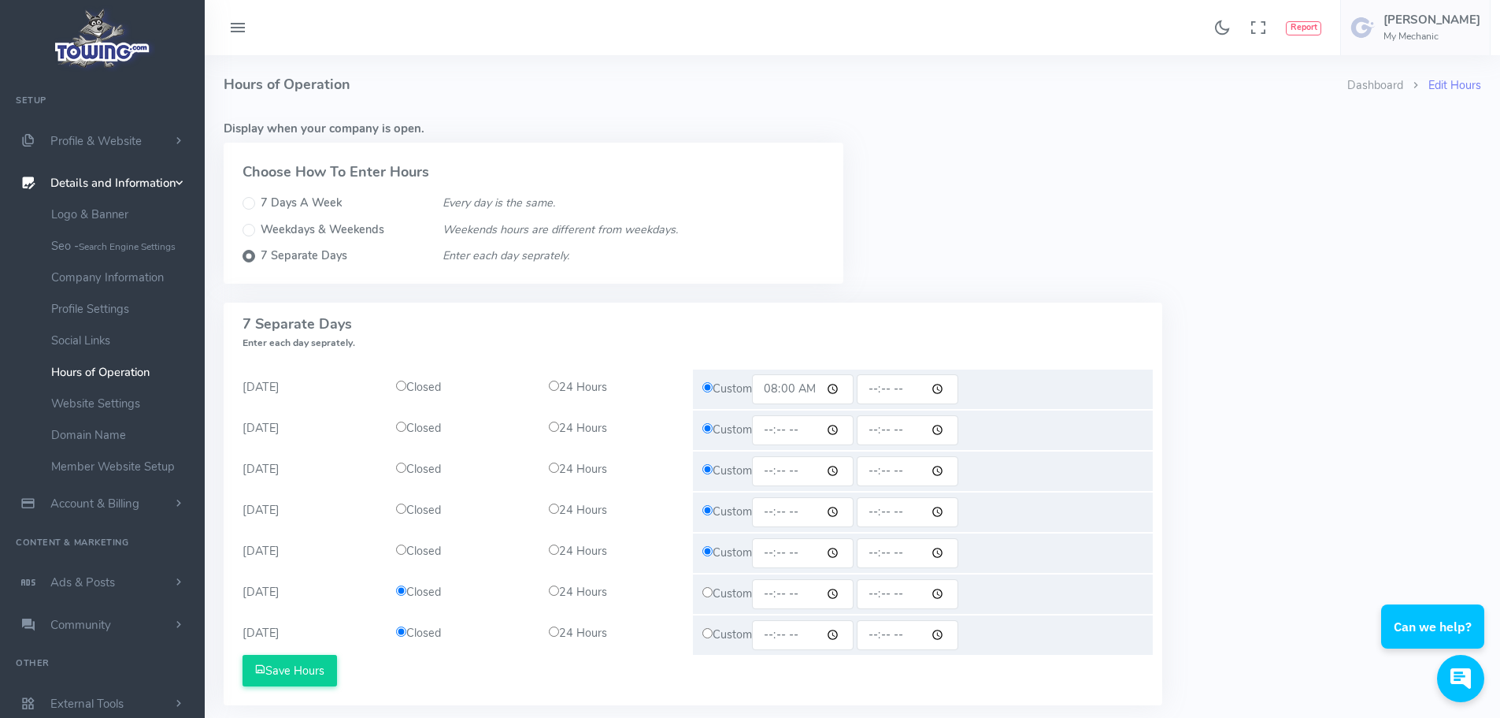
click at [805, 426] on input "time" at bounding box center [803, 430] width 102 height 30
click at [777, 427] on input "time" at bounding box center [803, 430] width 102 height 30
drag, startPoint x: 777, startPoint y: 427, endPoint x: 789, endPoint y: 427, distance: 12.6
click at [777, 428] on input "time" at bounding box center [803, 430] width 102 height 30
click at [841, 428] on input "time" at bounding box center [803, 430] width 102 height 30
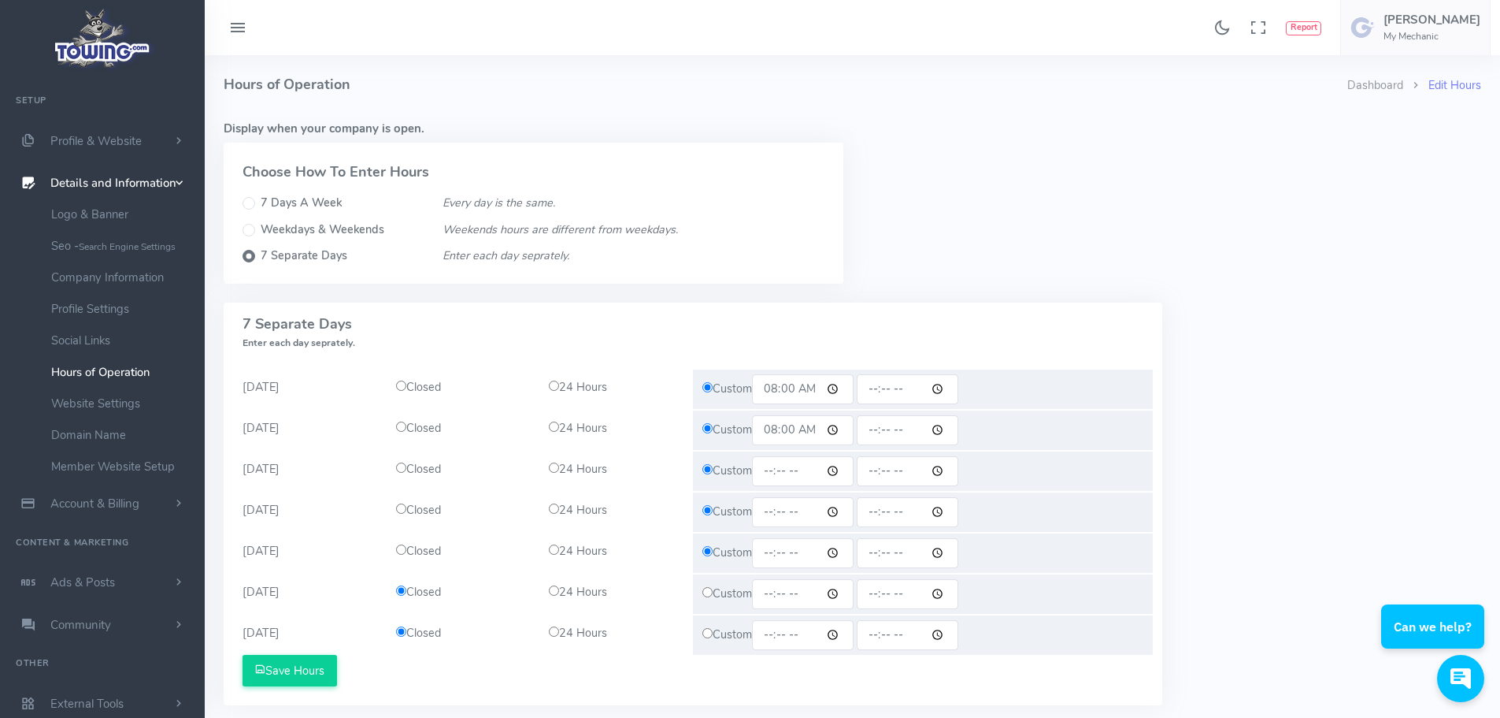
type input "08:00"
click at [661, 457] on div "Closed 24 Hours" at bounding box center [540, 470] width 306 height 39
click at [840, 471] on input "time" at bounding box center [803, 471] width 102 height 30
type input "08:00"
click at [664, 520] on div "Closed 24 Hours" at bounding box center [540, 511] width 306 height 39
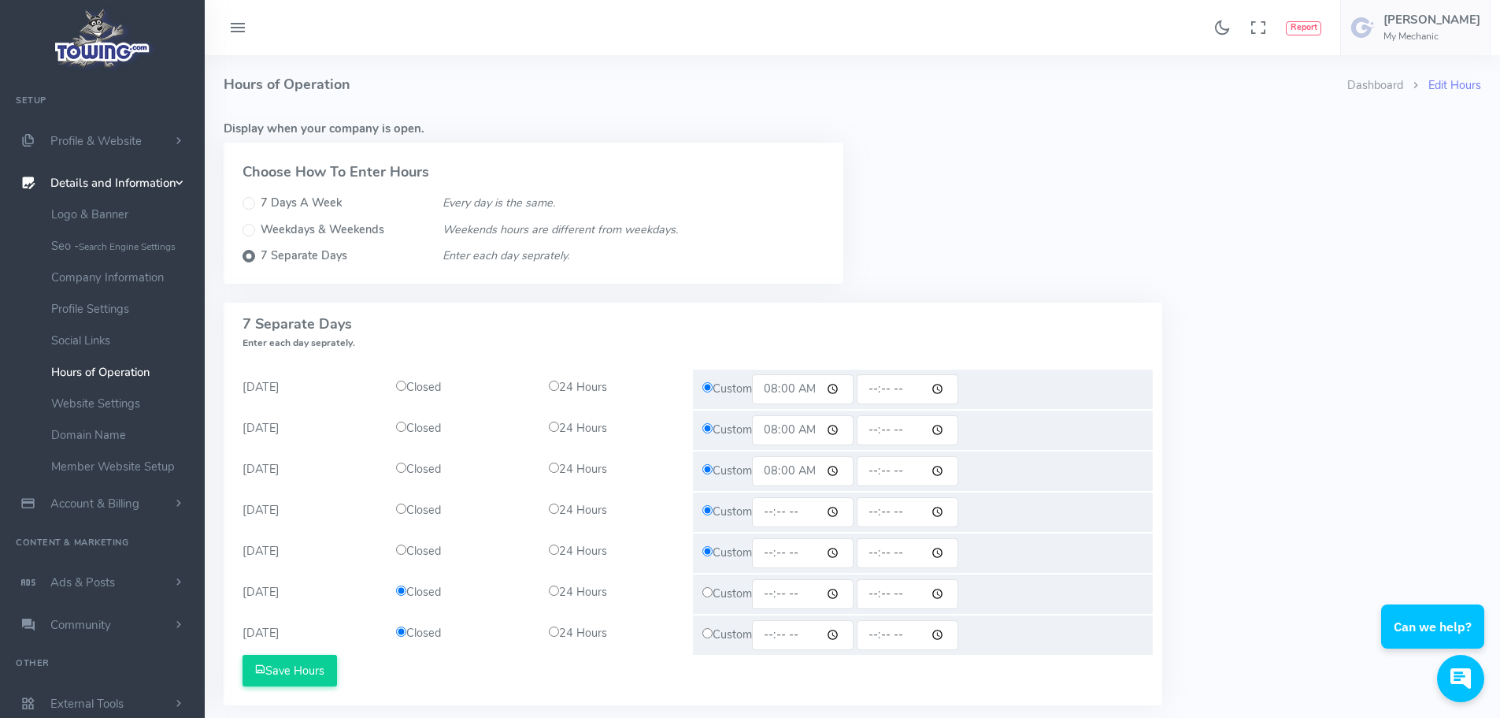
click at [842, 516] on input "time" at bounding box center [803, 512] width 102 height 30
type input "08:00"
drag, startPoint x: 670, startPoint y: 517, endPoint x: 687, endPoint y: 517, distance: 16.6
click at [671, 518] on div "24 Hours" at bounding box center [617, 510] width 154 height 17
click at [840, 549] on input "time" at bounding box center [803, 553] width 102 height 30
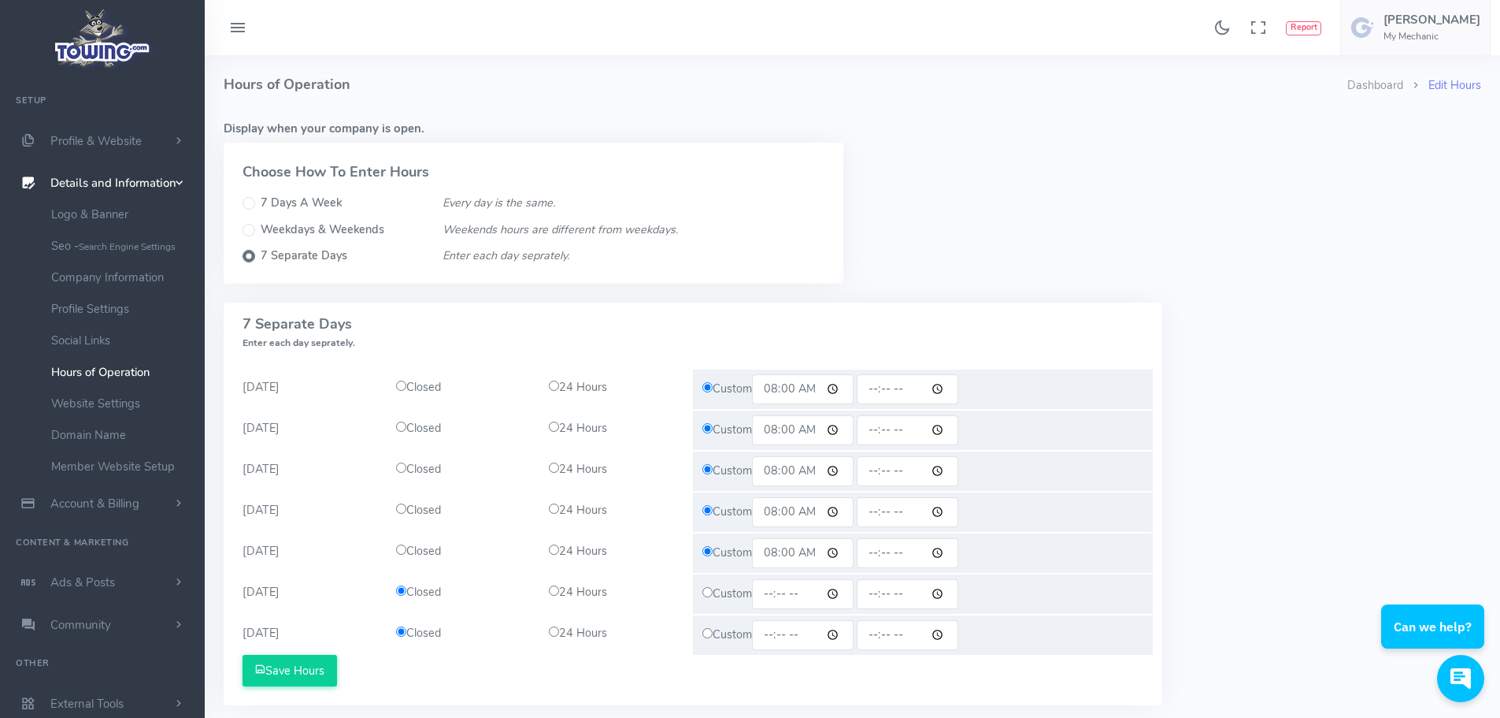
type input "08:00"
click at [680, 481] on div "Closed 24 Hours" at bounding box center [540, 470] width 306 height 39
click at [903, 386] on input "time" at bounding box center [908, 389] width 102 height 30
click at [948, 388] on input "time" at bounding box center [908, 389] width 102 height 30
type input "22:00"
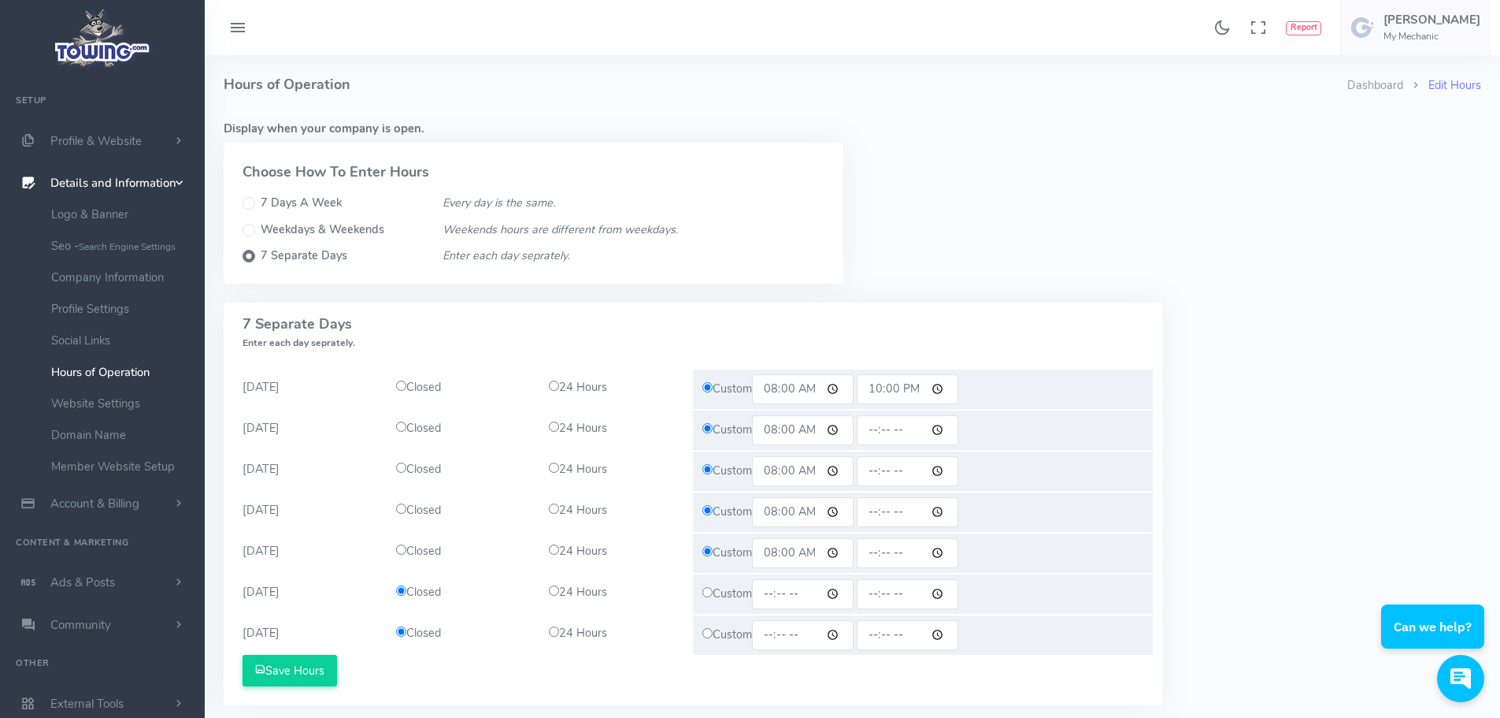
click at [1158, 338] on div "7 Separate Days Enter each day seprately." at bounding box center [693, 326] width 939 height 48
click at [951, 429] on input "time" at bounding box center [908, 430] width 102 height 30
type input "22:00"
drag, startPoint x: 1182, startPoint y: 320, endPoint x: 1152, endPoint y: 331, distance: 31.9
click at [1184, 324] on div "7 Days a week Every day is the same. All Days (S-S) Closed 24 Hours Custom Save…" at bounding box center [852, 512] width 1277 height 421
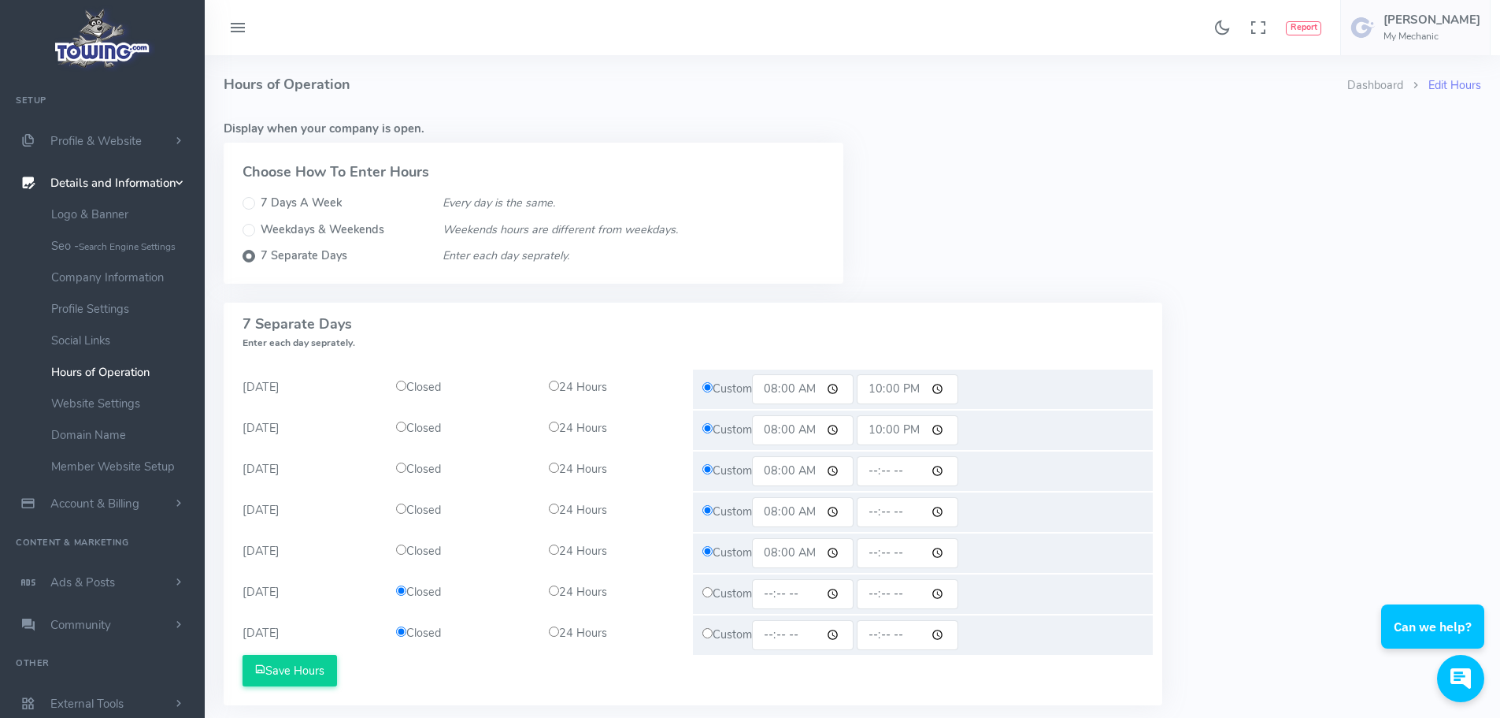
click at [844, 396] on input "08:00" at bounding box center [803, 389] width 102 height 30
type input "07:00"
click at [677, 449] on div "Closed 24 Hours" at bounding box center [540, 429] width 306 height 39
click at [848, 428] on input "08:00" at bounding box center [803, 430] width 102 height 30
type input "07:00"
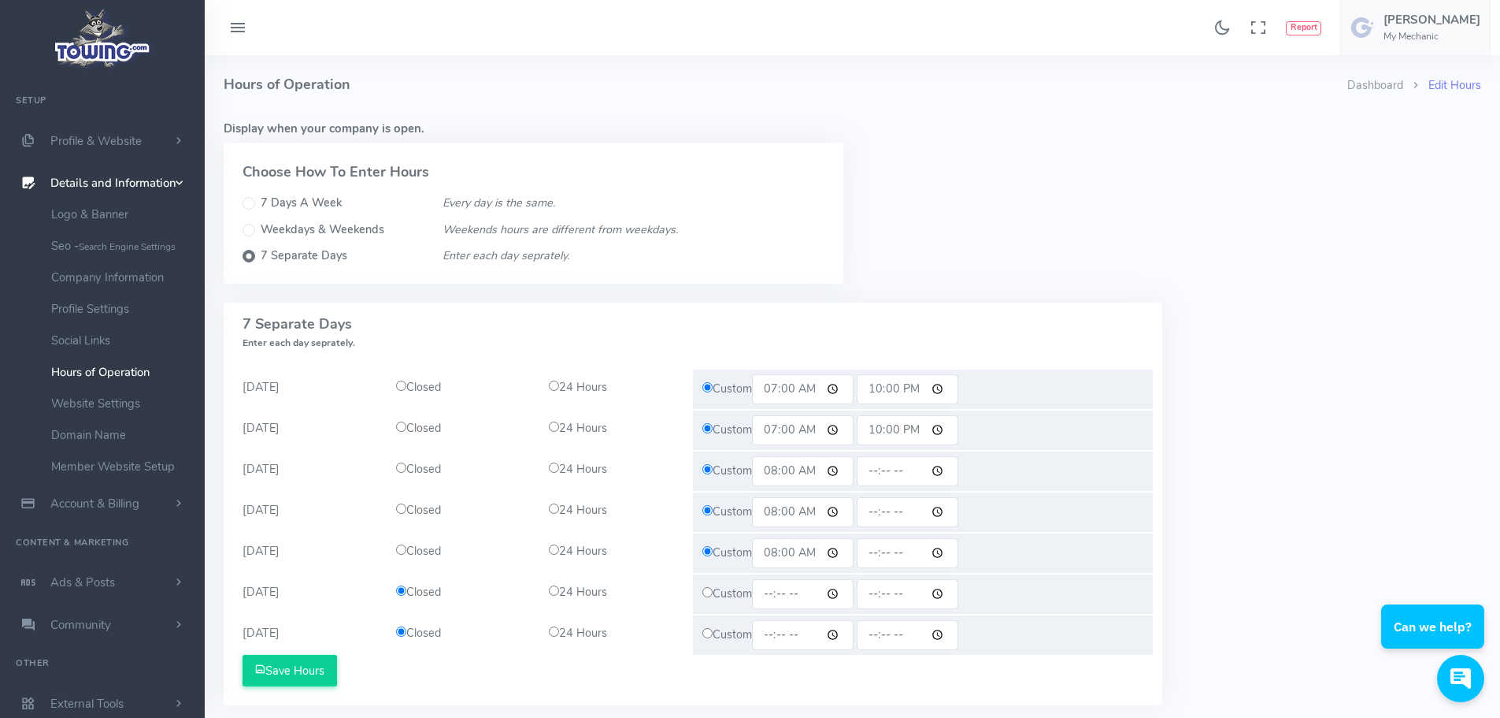
click at [672, 495] on div "Closed 24 Hours" at bounding box center [540, 511] width 306 height 39
click at [709, 595] on input "radio" at bounding box center [708, 592] width 10 height 10
radio input "true"
click at [710, 631] on input "radio" at bounding box center [708, 633] width 10 height 10
radio input "true"
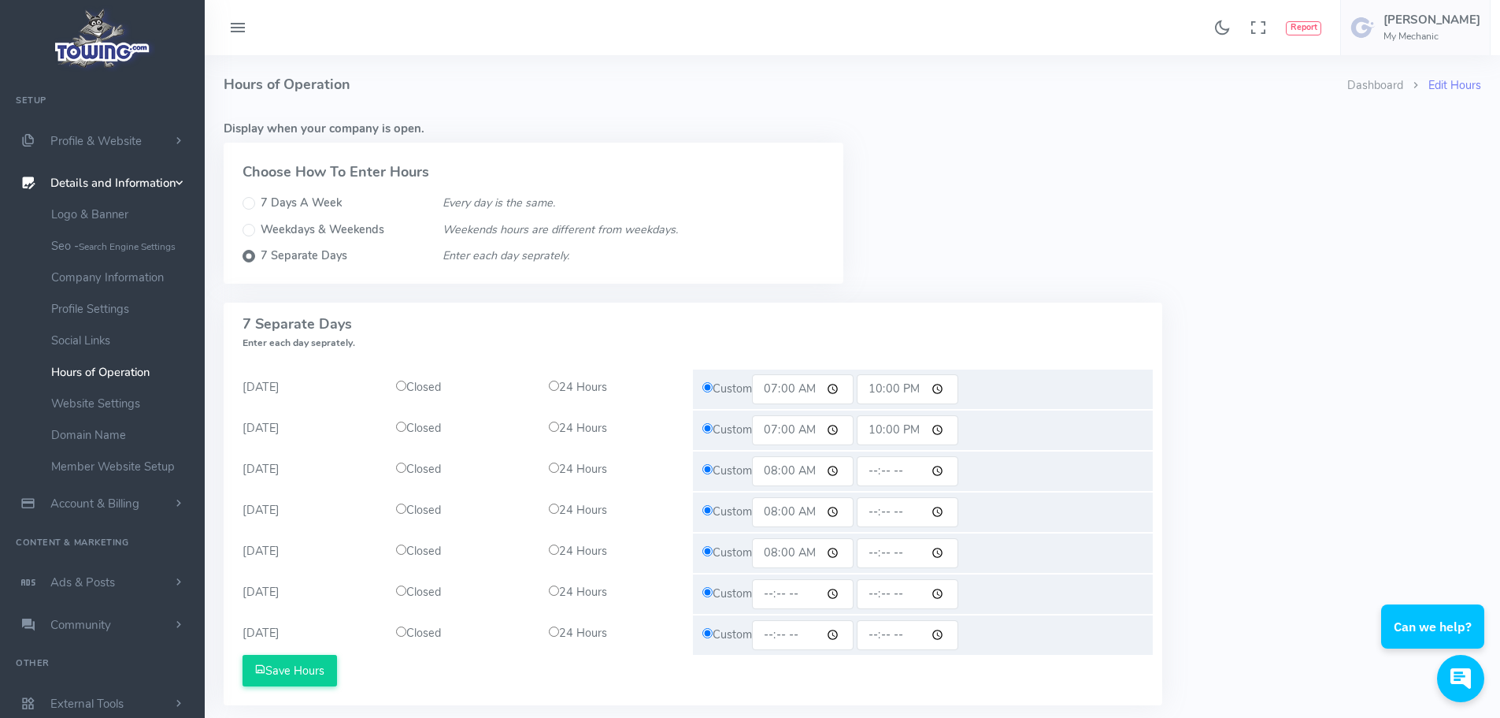
click at [845, 473] on input "08:00" at bounding box center [803, 471] width 102 height 30
type input "07:00"
click at [674, 528] on div "Closed 24 Hours" at bounding box center [540, 511] width 306 height 39
click at [838, 512] on input "08:00" at bounding box center [803, 512] width 102 height 30
type input "07:00"
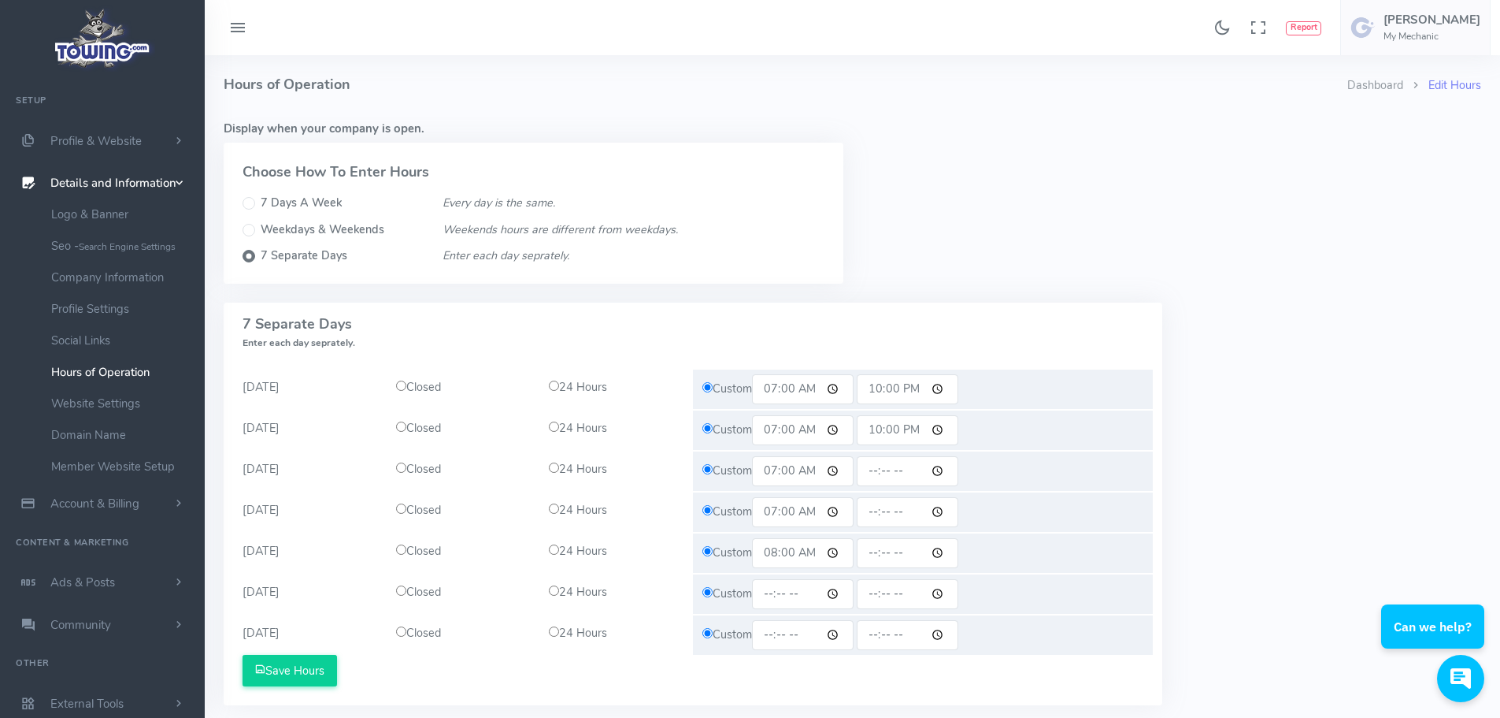
drag, startPoint x: 658, startPoint y: 558, endPoint x: 782, endPoint y: 551, distance: 124.6
click at [666, 559] on div "24 Hours" at bounding box center [617, 551] width 154 height 17
click at [839, 549] on input "08:00" at bounding box center [803, 553] width 102 height 30
type input "07:00"
click at [632, 507] on div "24 Hours" at bounding box center [617, 510] width 154 height 17
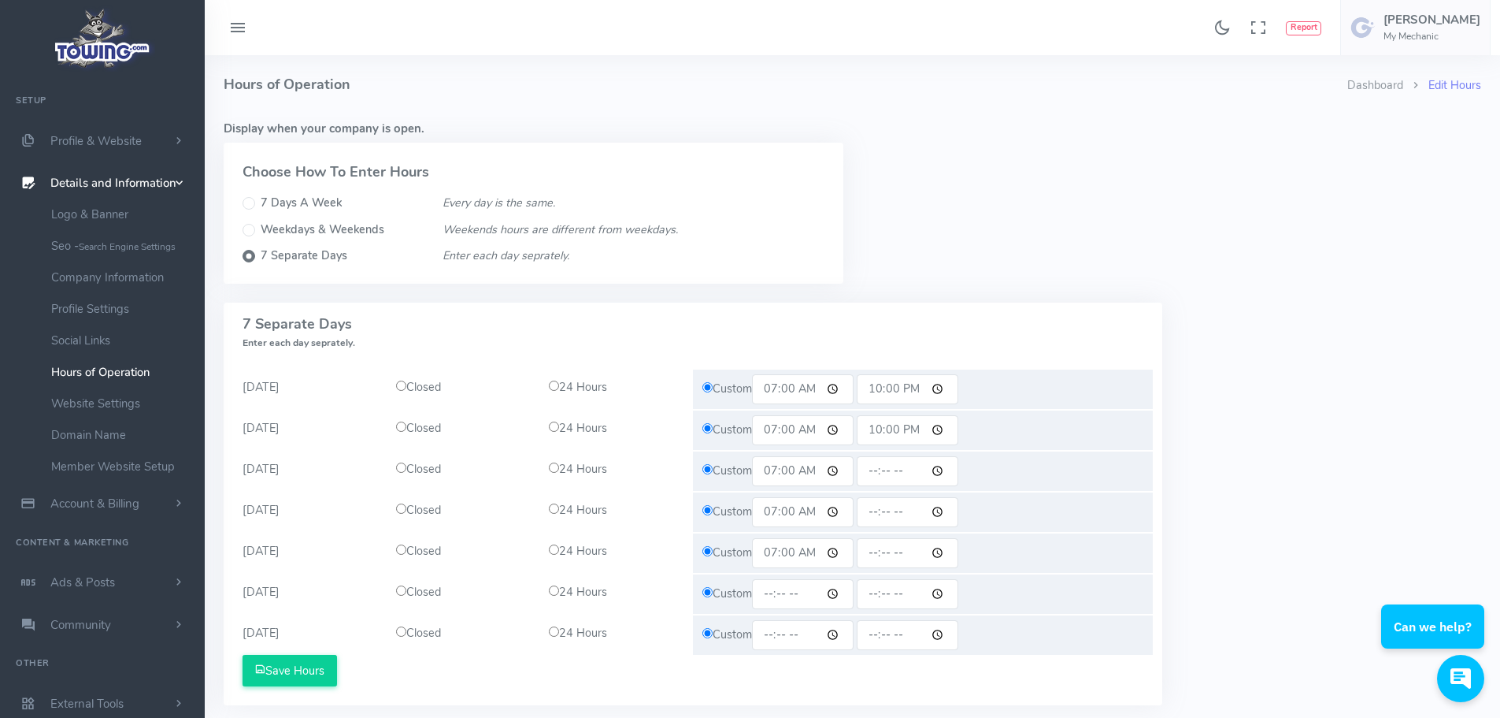
click at [844, 598] on input "time" at bounding box center [803, 594] width 102 height 30
type input "07:00"
click at [673, 547] on div "24 Hours" at bounding box center [617, 551] width 154 height 17
click at [823, 631] on input "time" at bounding box center [803, 635] width 102 height 30
click at [836, 635] on input "time" at bounding box center [803, 635] width 102 height 30
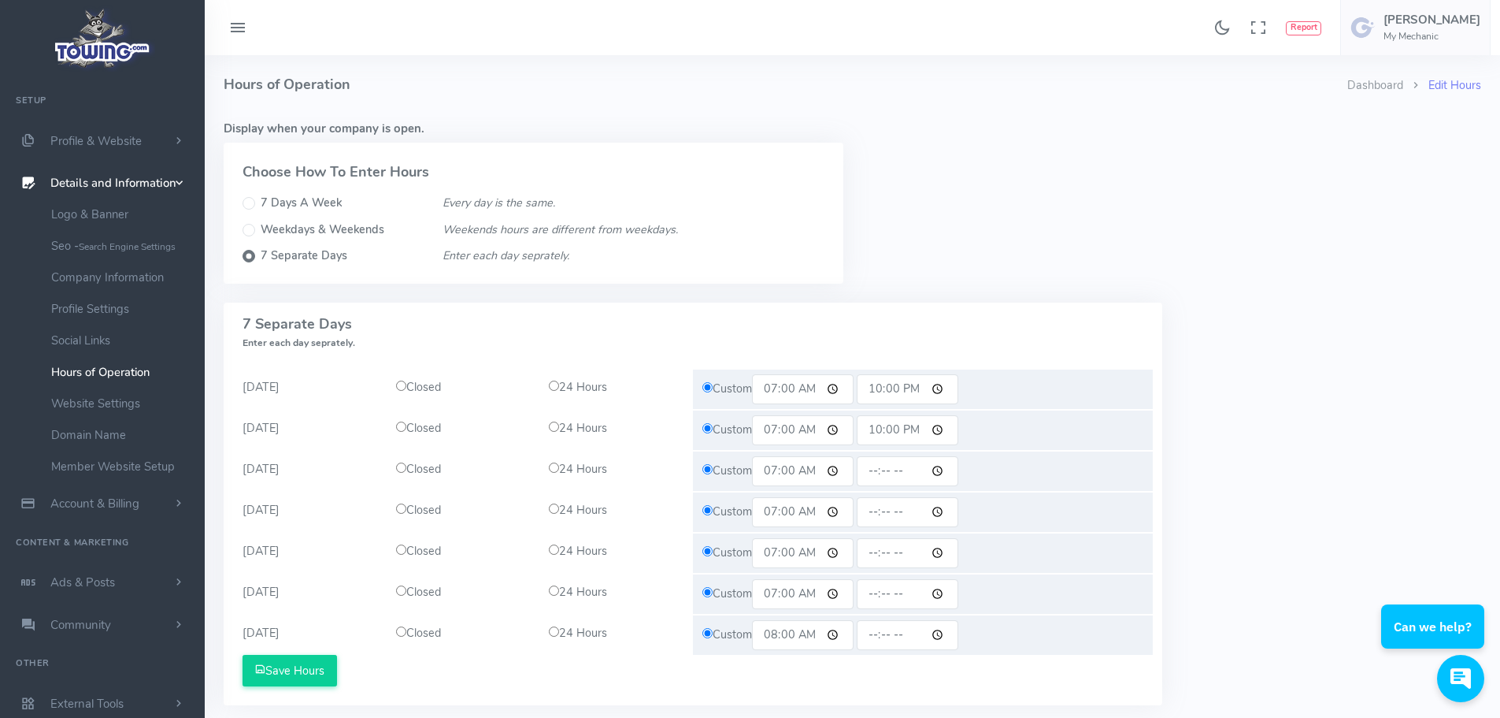
type input "08:00"
drag, startPoint x: 676, startPoint y: 534, endPoint x: 686, endPoint y: 534, distance: 10.2
click at [677, 534] on div "Closed 24 Hours" at bounding box center [540, 552] width 306 height 39
click at [912, 471] on input "time" at bounding box center [908, 471] width 102 height 30
click at [951, 473] on input "time" at bounding box center [908, 471] width 102 height 30
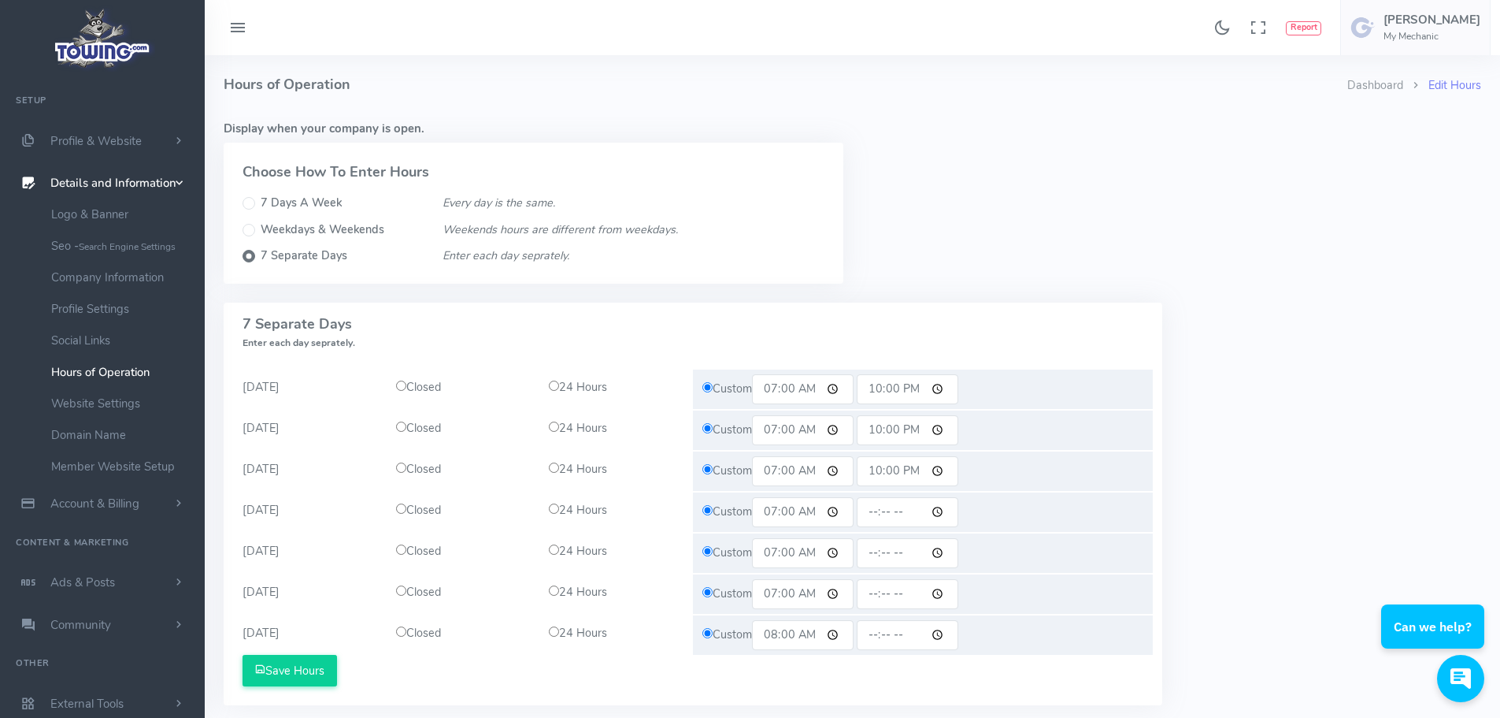
type input "22:00"
click at [1199, 454] on div "7 Days a week Every day is the same. All Days (S-S) Closed 24 Hours Custom Save…" at bounding box center [852, 512] width 1277 height 421
click at [979, 513] on div "Custom 07:00" at bounding box center [923, 511] width 460 height 39
click at [951, 511] on input "time" at bounding box center [908, 512] width 102 height 30
type input "22:00"
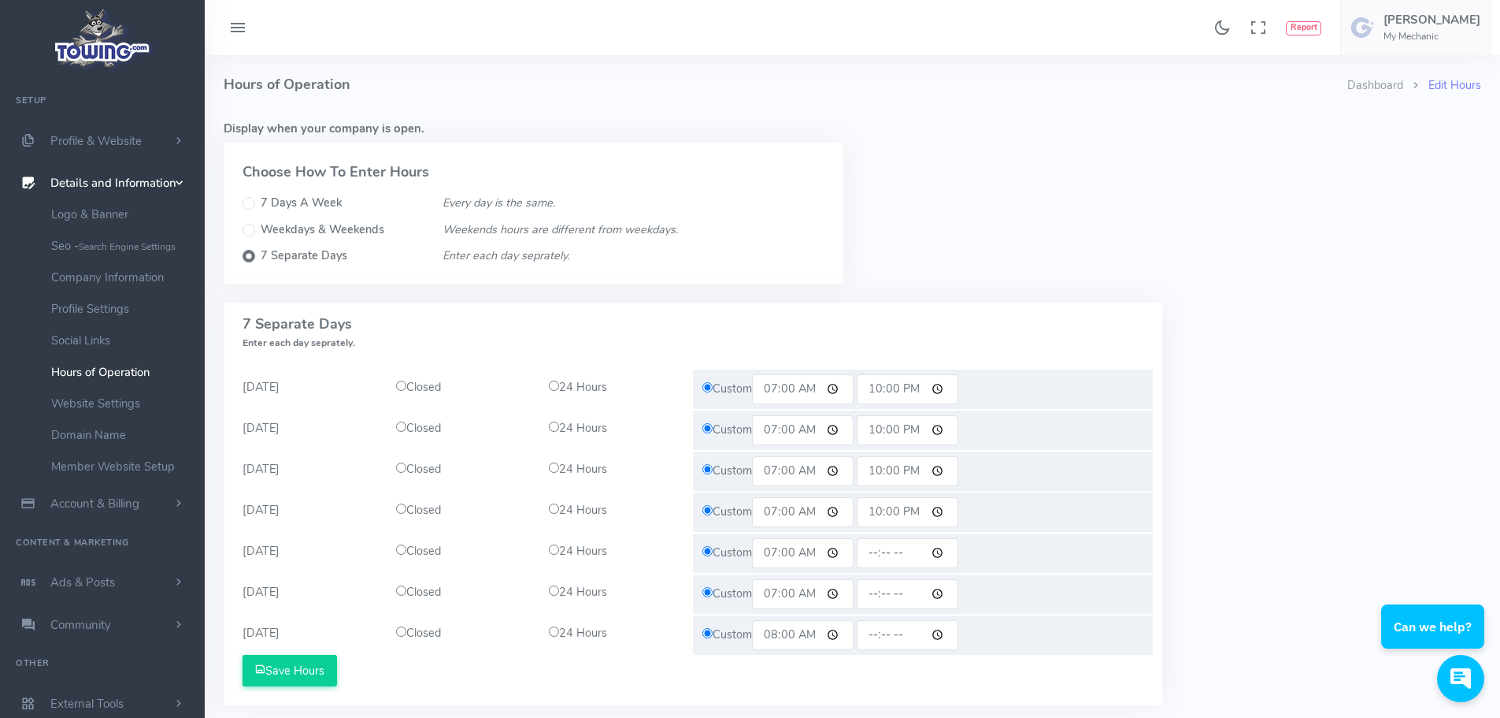
click at [1231, 346] on div "7 Days a week Every day is the same. All Days (S-S) Closed 24 Hours Custom Save…" at bounding box center [852, 512] width 1277 height 421
click at [945, 556] on input "time" at bounding box center [908, 553] width 102 height 30
type input "22:00"
drag, startPoint x: 1237, startPoint y: 340, endPoint x: 1219, endPoint y: 350, distance: 20.8
click at [1239, 340] on div "7 Days a week Every day is the same. All Days (S-S) Closed 24 Hours Custom Save…" at bounding box center [852, 512] width 1277 height 421
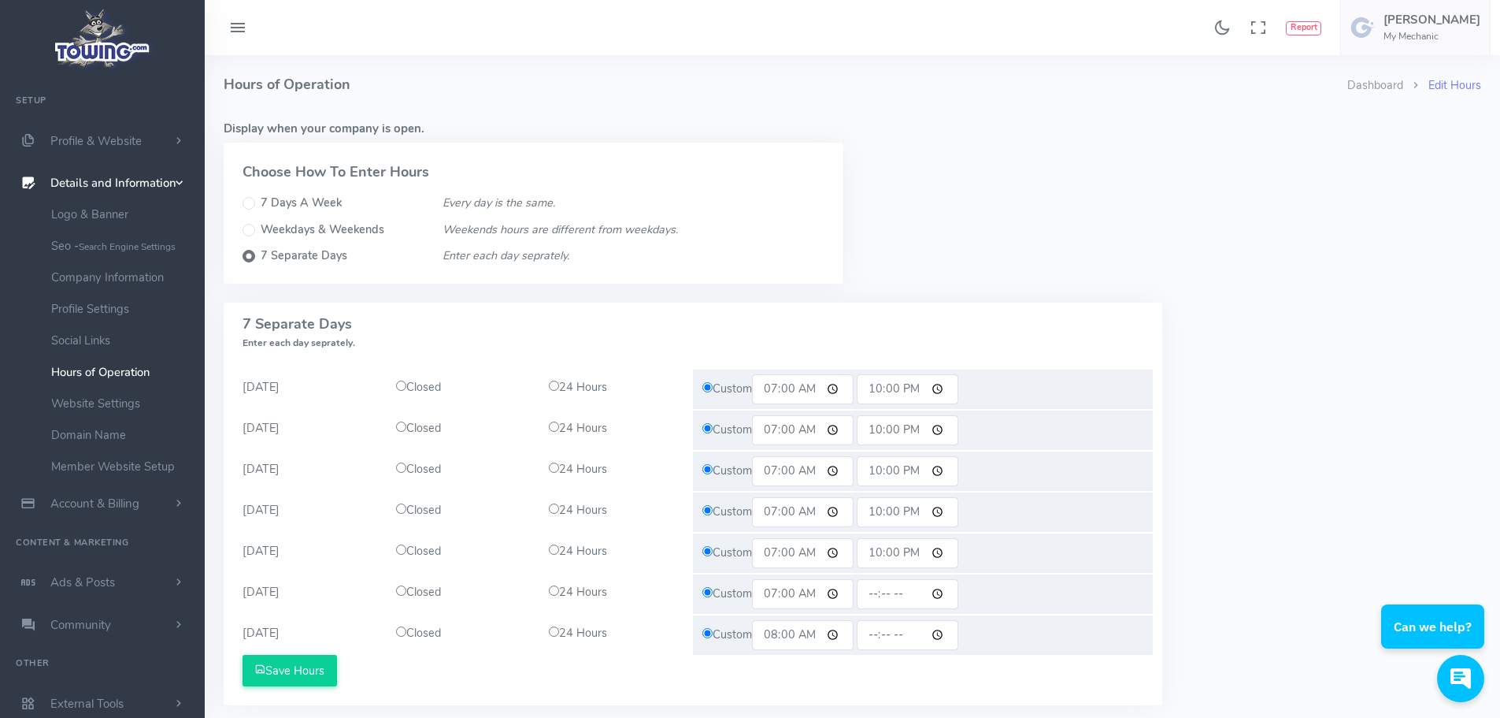
click at [943, 593] on input "time" at bounding box center [908, 594] width 102 height 30
click at [949, 587] on input "time" at bounding box center [908, 594] width 102 height 30
type input "22:00"
click at [1191, 308] on div "7 Days a week Every day is the same. All Days (S-S) Closed 24 Hours Custom Save…" at bounding box center [852, 512] width 1277 height 421
click at [949, 639] on input "time" at bounding box center [908, 635] width 102 height 30
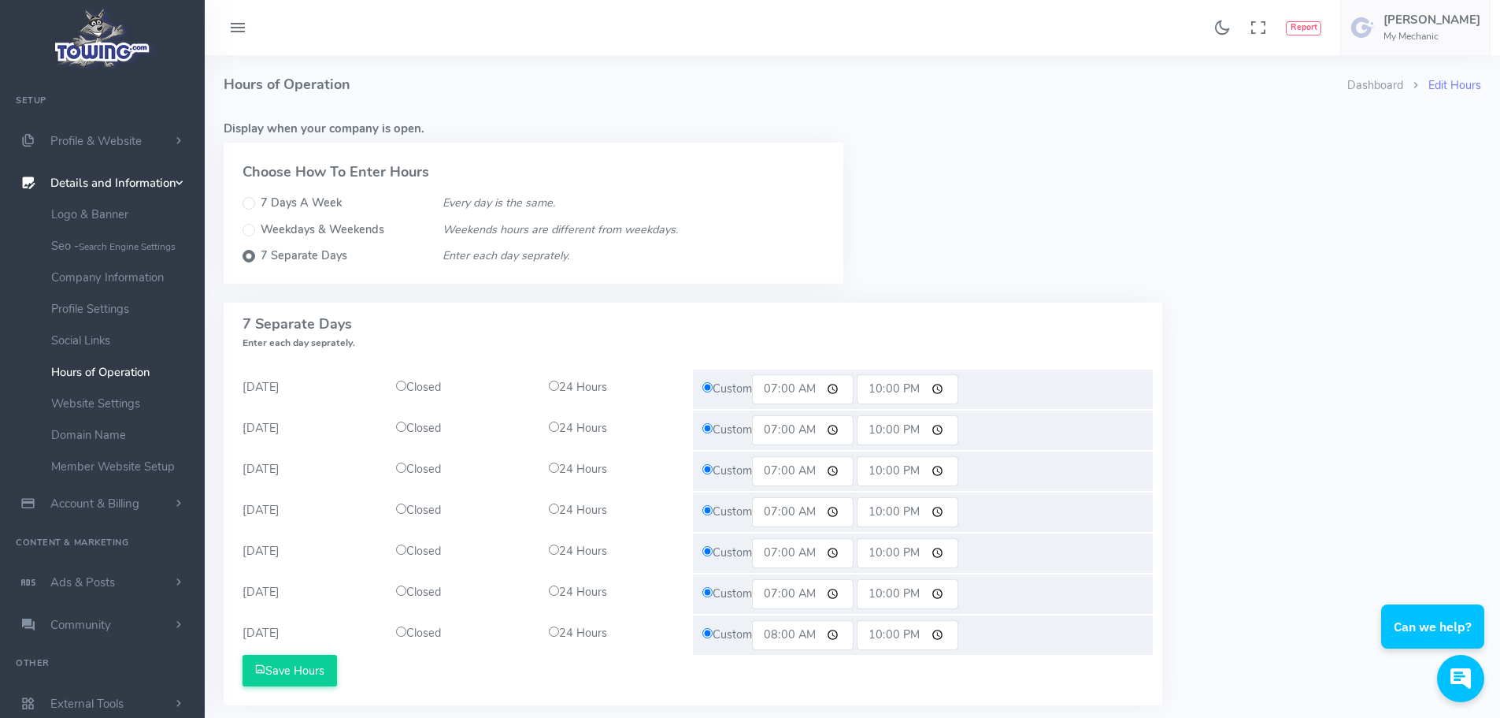
type input "22:00"
click at [1237, 436] on div "7 Days a week Every day is the same. All Days (S-S) Closed 24 Hours Custom Save…" at bounding box center [852, 512] width 1277 height 421
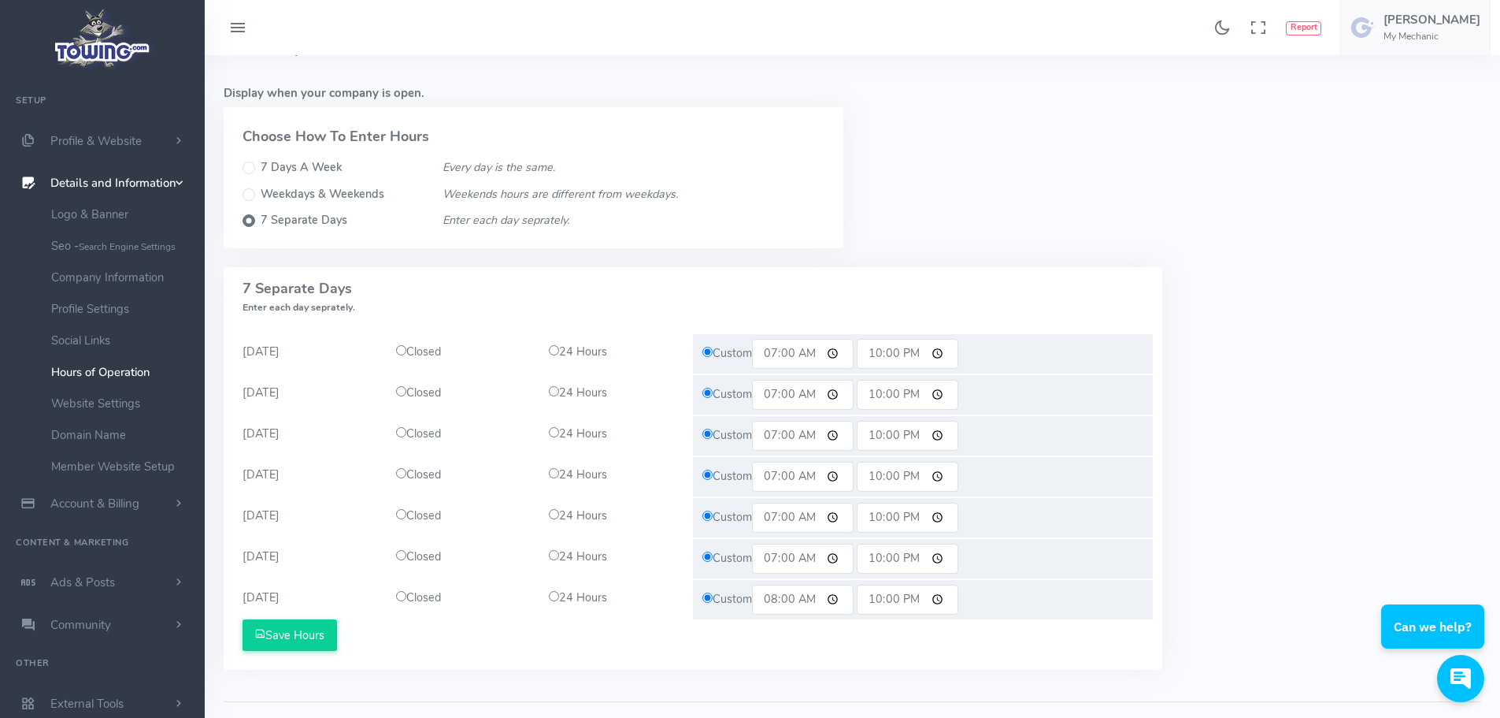
scroll to position [0, 0]
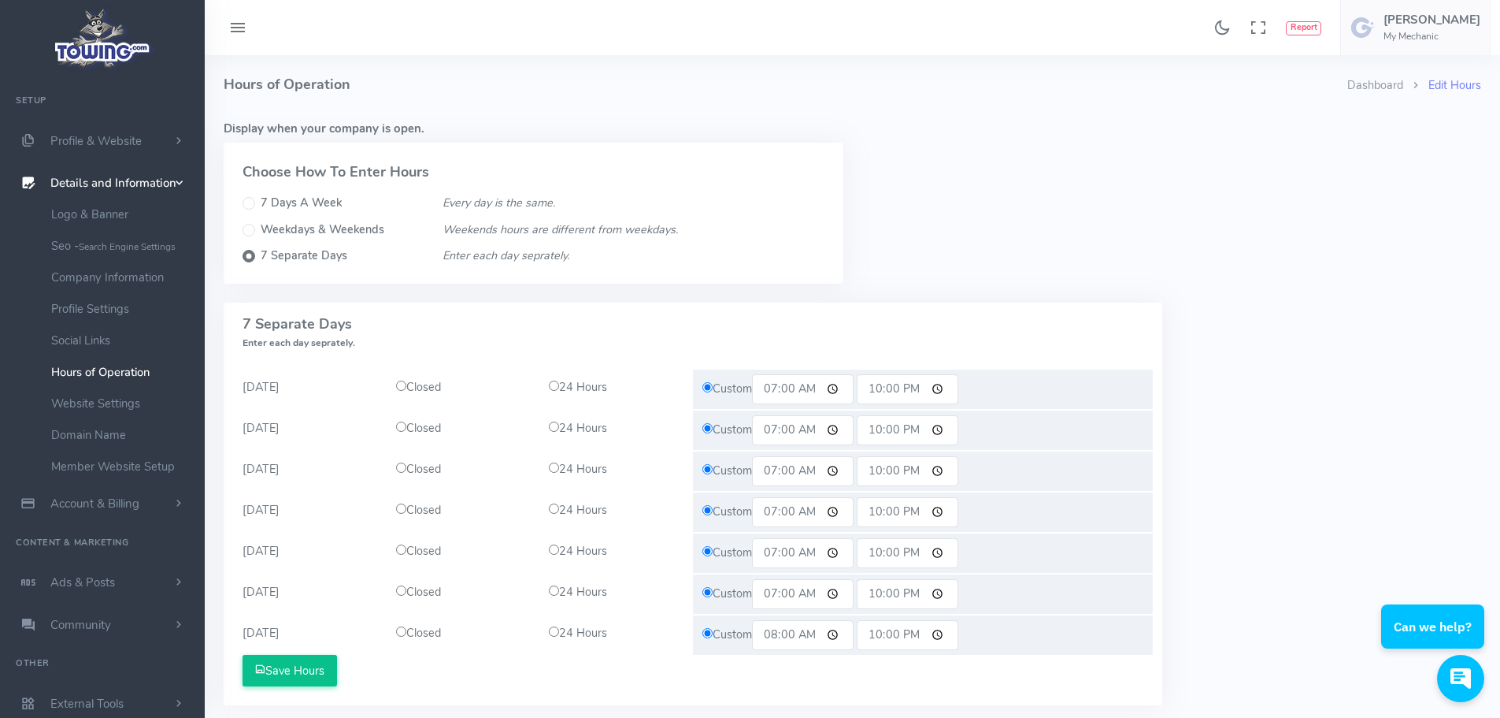
click at [295, 677] on button "Save Hours" at bounding box center [290, 671] width 95 height 32
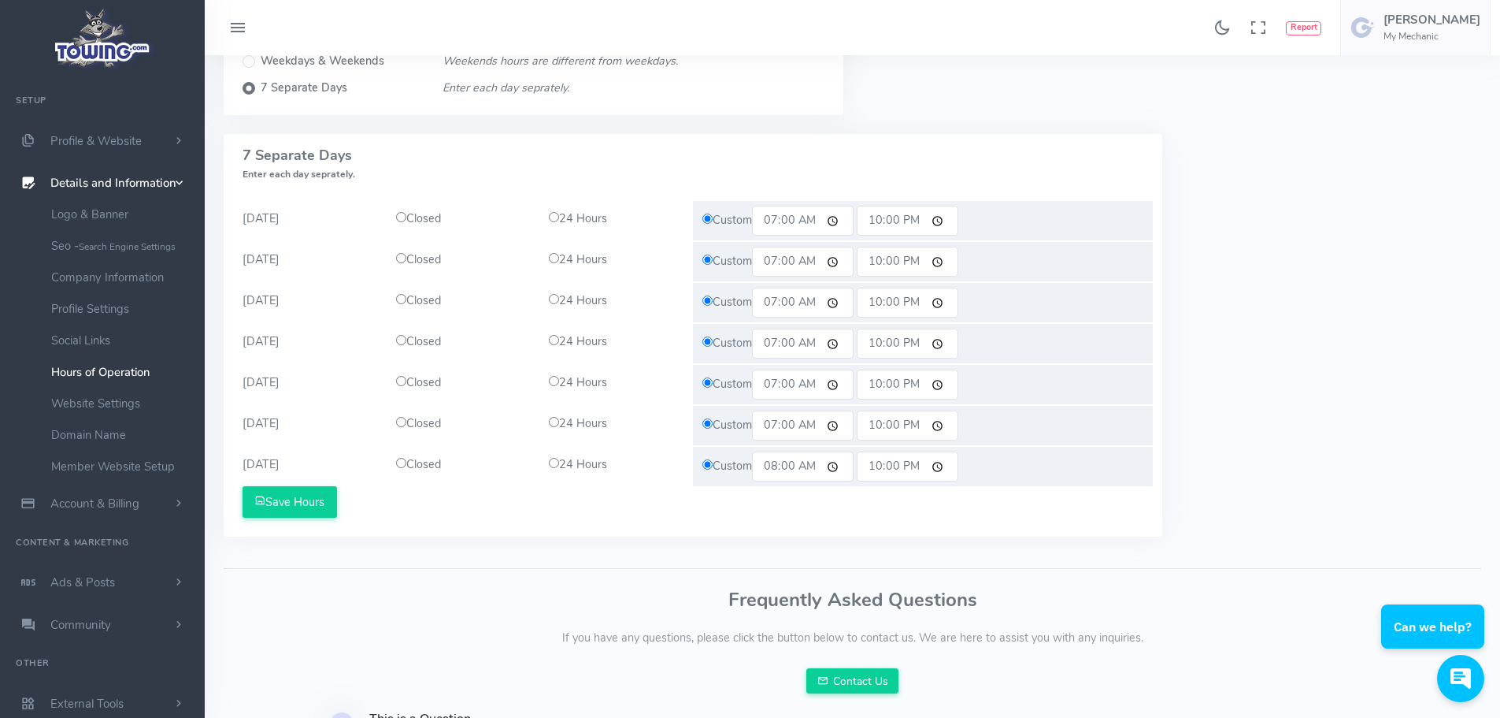
scroll to position [236, 0]
click at [310, 500] on button "Save Hours" at bounding box center [290, 500] width 95 height 32
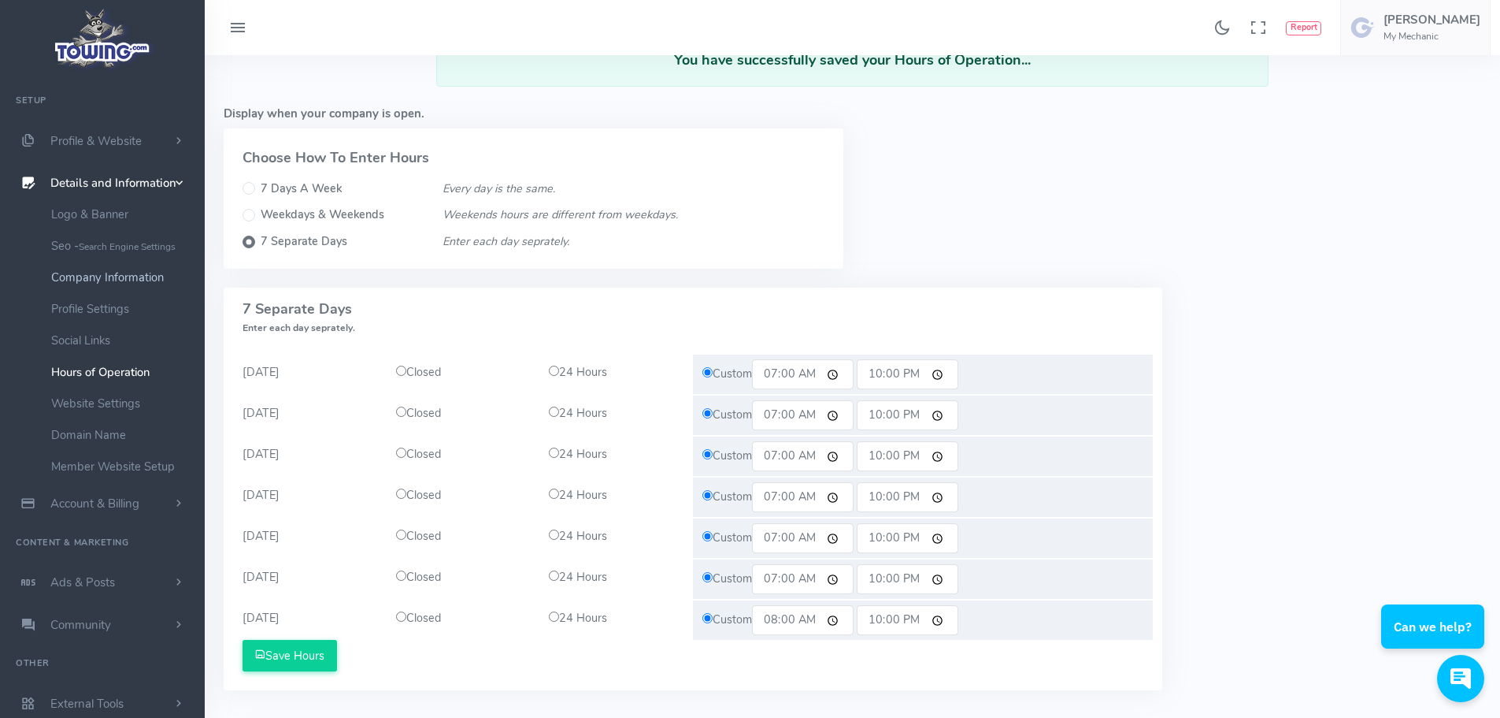
scroll to position [79, 0]
click at [79, 240] on link "Seo - Search Engine Settings" at bounding box center [121, 246] width 165 height 32
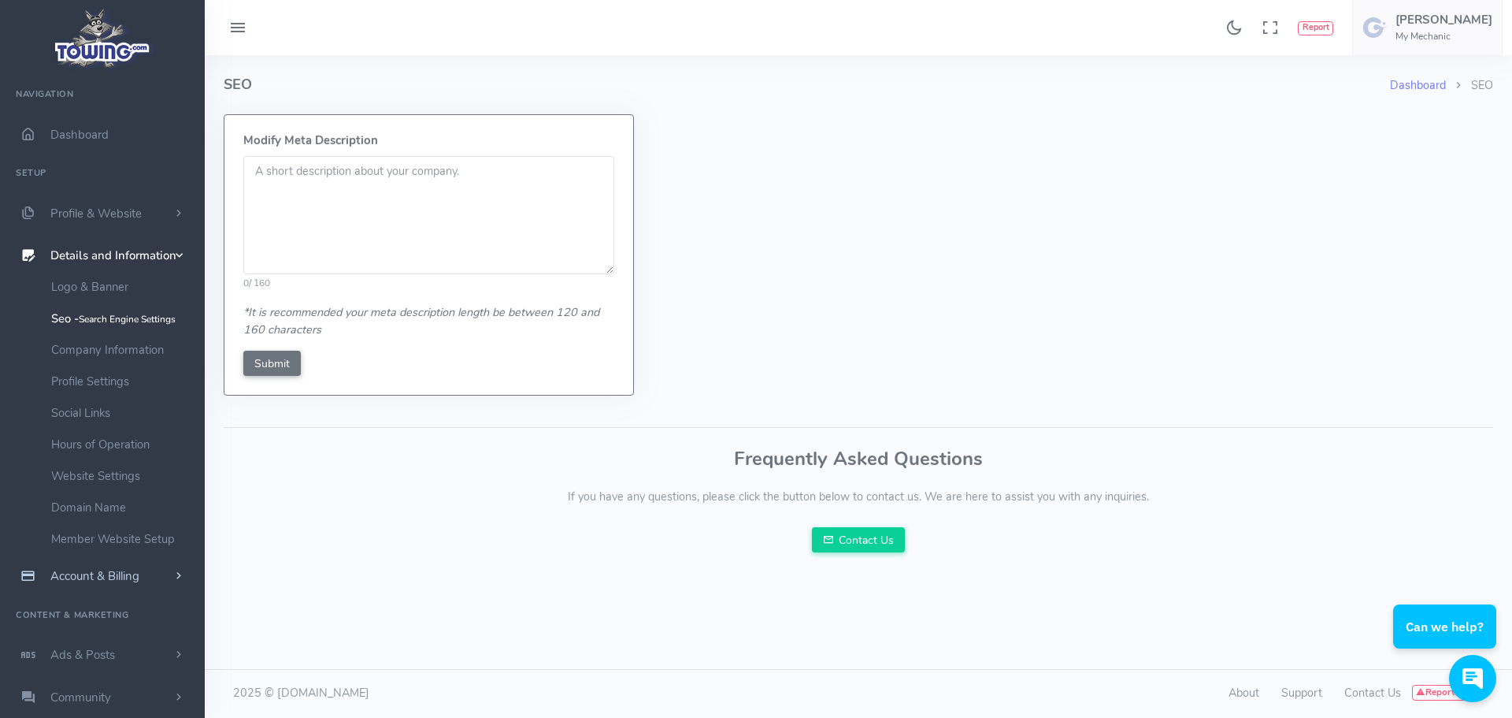
click at [130, 577] on span "Account & Billing" at bounding box center [94, 576] width 89 height 16
click at [157, 298] on link "Account & Billing" at bounding box center [102, 297] width 205 height 43
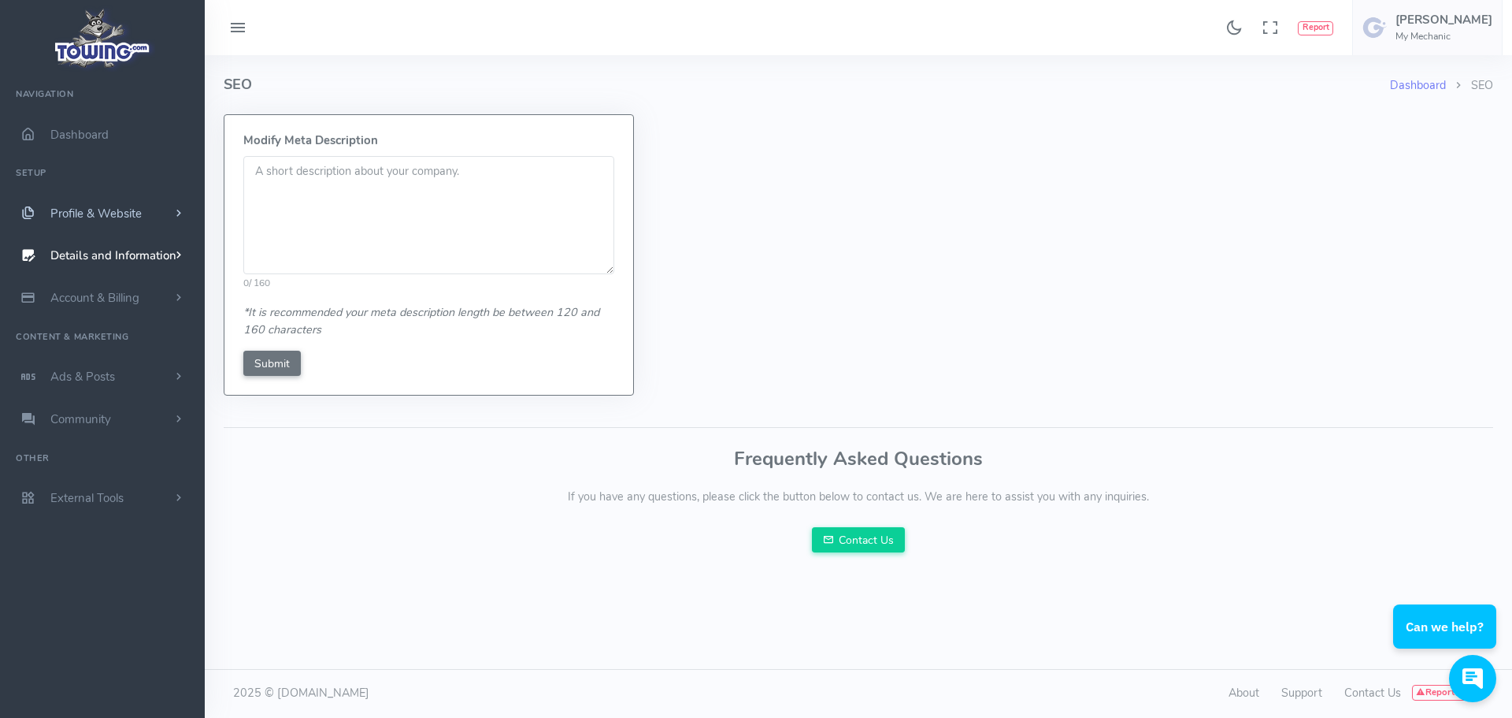
click at [173, 213] on span "scrollable content" at bounding box center [179, 214] width 14 height 16
click at [173, 213] on span "scrollable content" at bounding box center [179, 213] width 16 height 14
click at [132, 387] on link "Ads & Posts" at bounding box center [102, 376] width 205 height 43
